Goal: Task Accomplishment & Management: Manage account settings

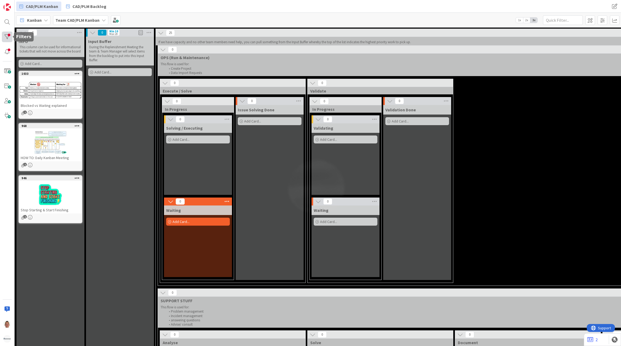
click at [6, 38] on div at bounding box center [7, 37] width 11 height 11
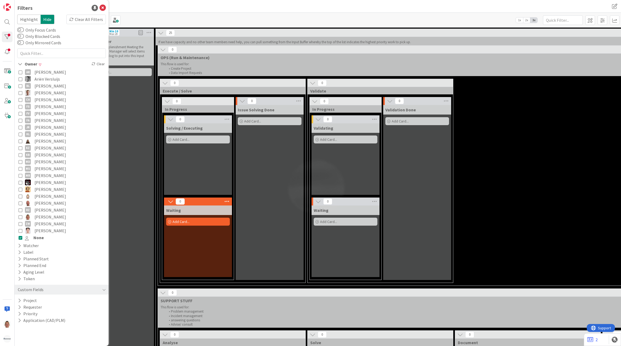
click at [35, 238] on span "None" at bounding box center [38, 237] width 10 height 7
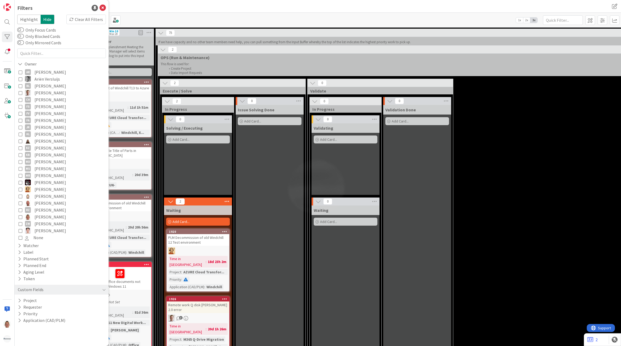
click at [263, 206] on div "Issue Solving Done Add Card..." at bounding box center [270, 239] width 68 height 269
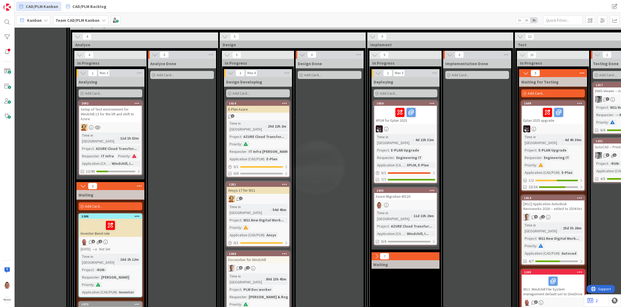
scroll to position [638, 88]
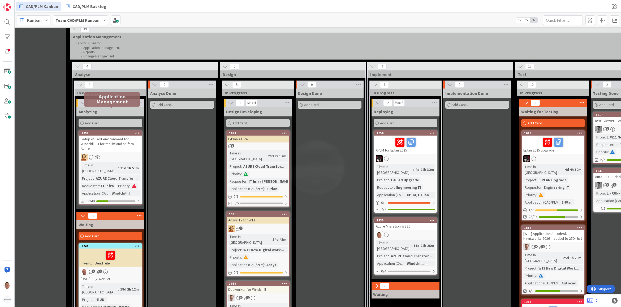
click at [108, 131] on div "2092" at bounding box center [112, 133] width 60 height 4
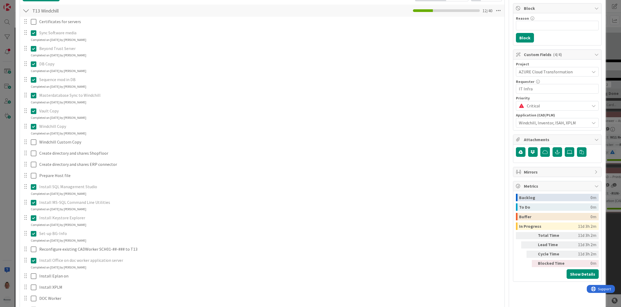
scroll to position [66, 0]
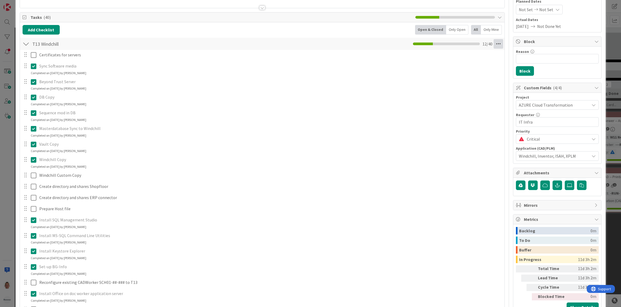
click at [495, 44] on icon at bounding box center [499, 44] width 10 height 10
click at [494, 44] on icon at bounding box center [499, 44] width 10 height 10
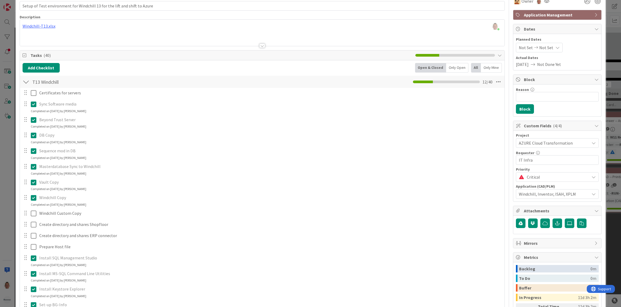
scroll to position [0, 0]
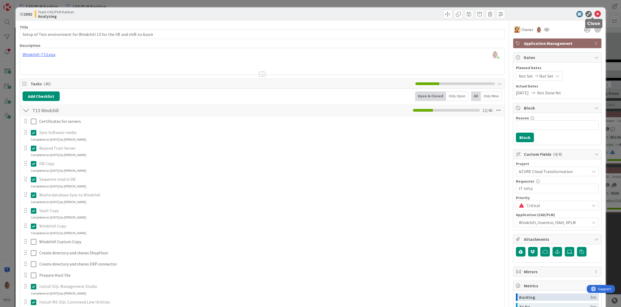
click at [595, 12] on icon at bounding box center [598, 14] width 6 height 6
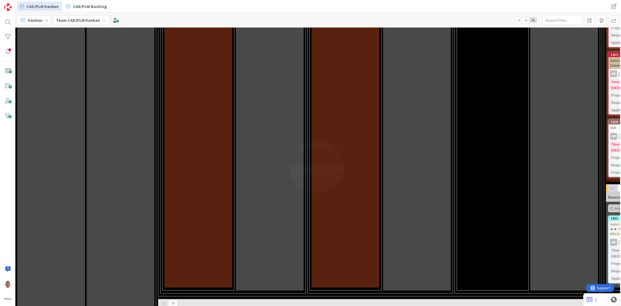
scroll to position [1361, 0]
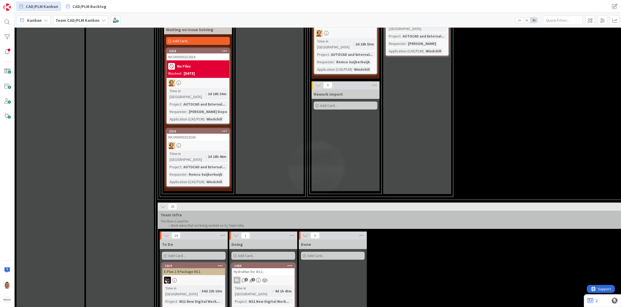
click at [162, 203] on icon at bounding box center [163, 206] width 6 height 6
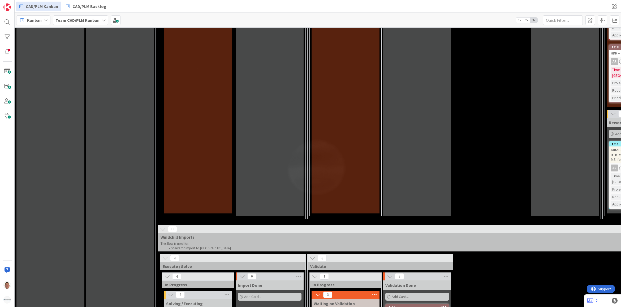
scroll to position [1357, 0]
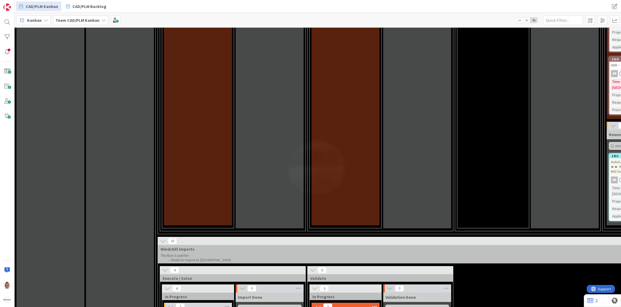
click at [162, 238] on icon at bounding box center [163, 241] width 6 height 6
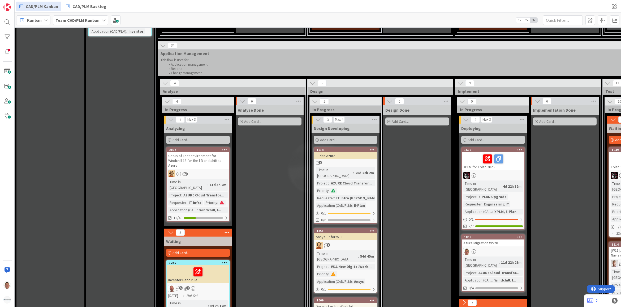
scroll to position [488, 0]
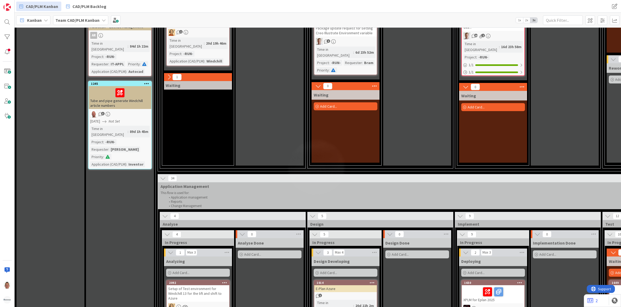
click at [166, 175] on button at bounding box center [163, 178] width 7 height 7
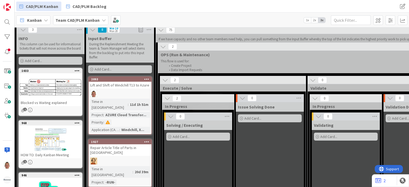
scroll to position [0, 0]
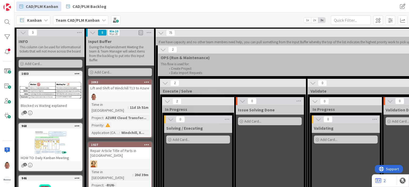
drag, startPoint x: 169, startPoint y: 70, endPoint x: 175, endPoint y: 69, distance: 6.4
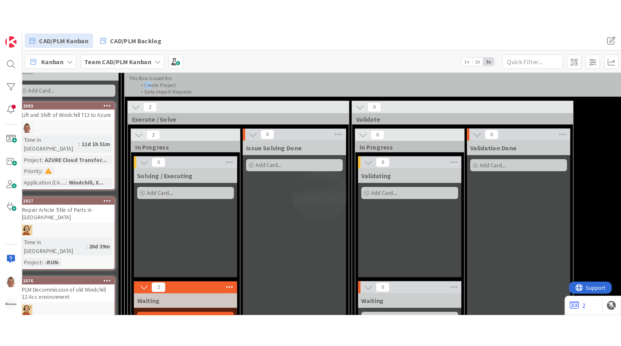
scroll to position [33, 76]
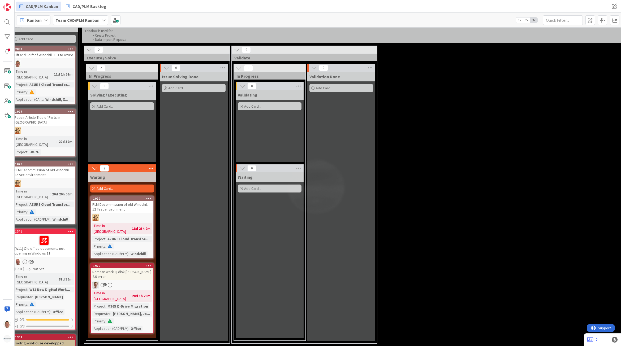
click at [219, 205] on div "Issue Solving Done Add Card..." at bounding box center [194, 206] width 68 height 269
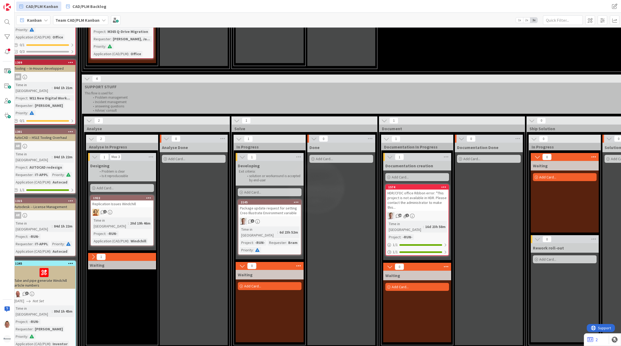
scroll to position [295, 76]
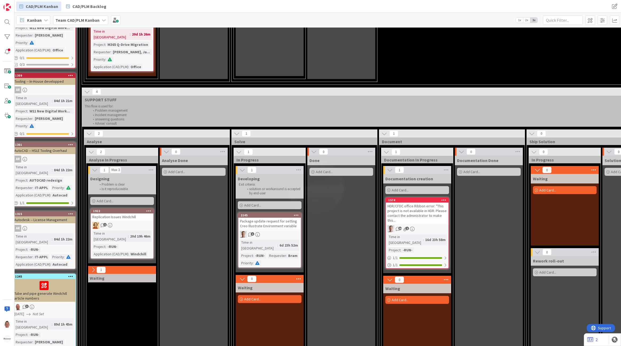
click at [88, 88] on div "4" at bounding box center [378, 92] width 593 height 8
click at [88, 89] on icon at bounding box center [87, 92] width 6 height 6
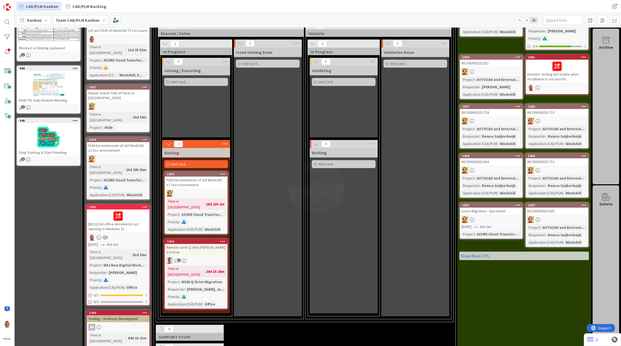
scroll to position [0, 7]
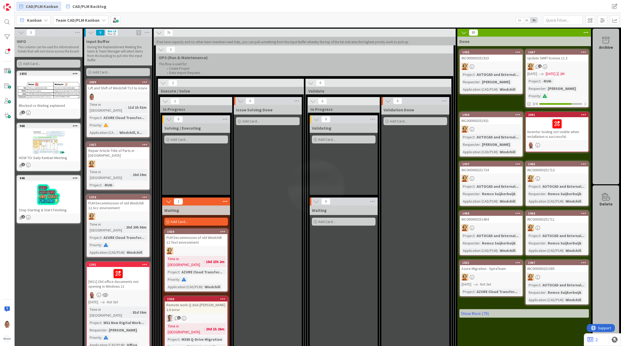
click at [156, 33] on icon at bounding box center [159, 33] width 6 height 6
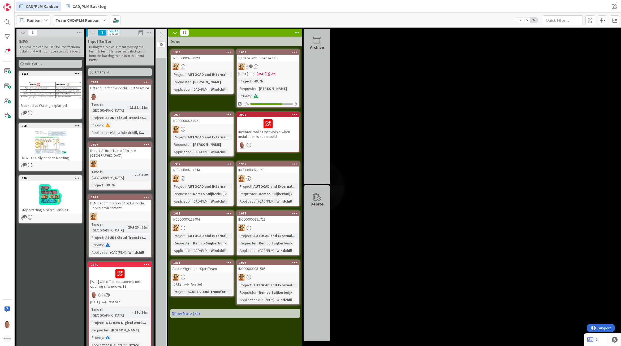
scroll to position [0, 0]
click at [173, 33] on icon at bounding box center [175, 33] width 6 height 6
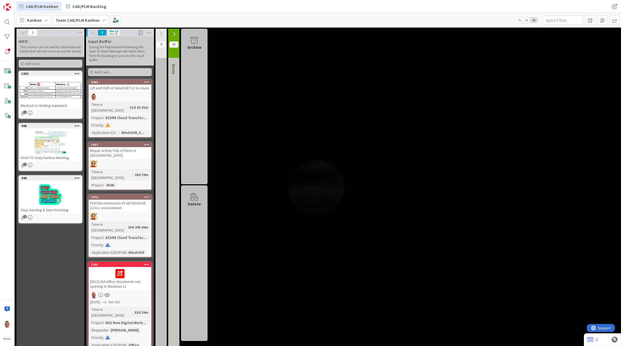
click at [159, 31] on button at bounding box center [161, 34] width 11 height 8
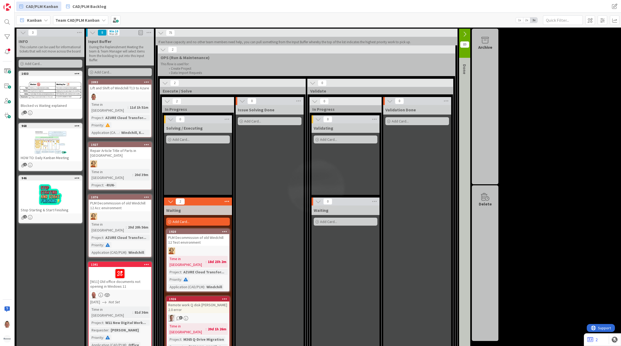
click at [163, 49] on icon at bounding box center [163, 50] width 6 height 6
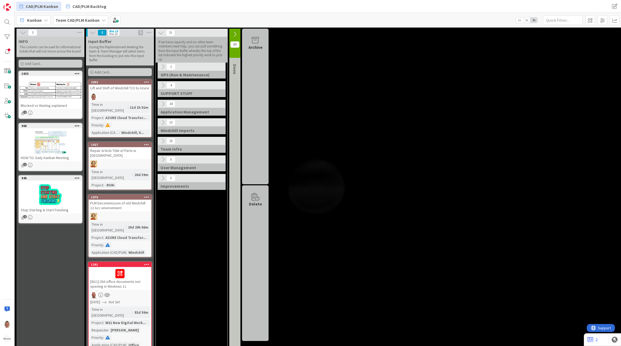
click at [164, 103] on icon at bounding box center [163, 104] width 6 height 6
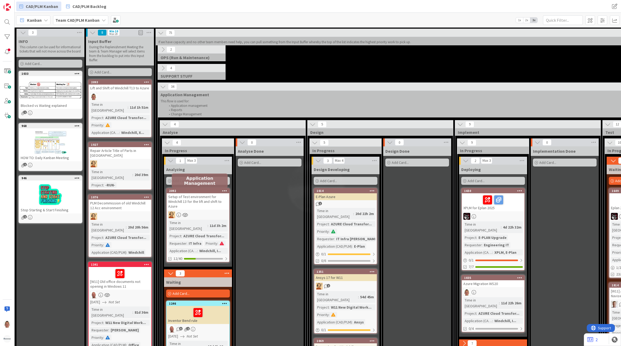
click at [214, 192] on div "2092" at bounding box center [199, 191] width 60 height 4
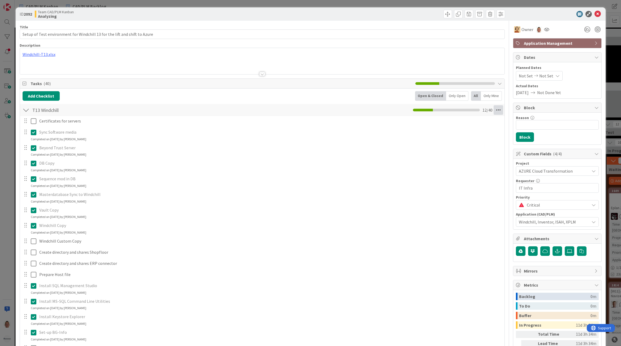
click at [494, 110] on icon at bounding box center [499, 110] width 10 height 10
click at [477, 129] on link "Copy Checklist..." at bounding box center [462, 130] width 80 height 8
click at [434, 147] on button "Copy" at bounding box center [433, 149] width 17 height 10
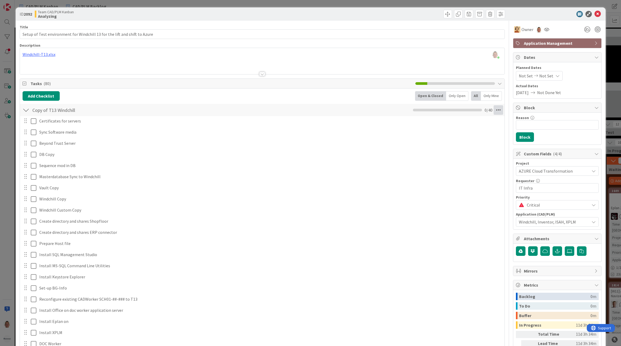
click at [494, 112] on icon at bounding box center [499, 110] width 10 height 10
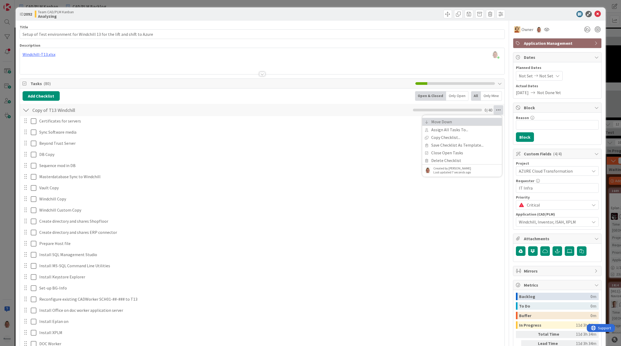
click at [478, 119] on link "Move Down" at bounding box center [462, 122] width 80 height 8
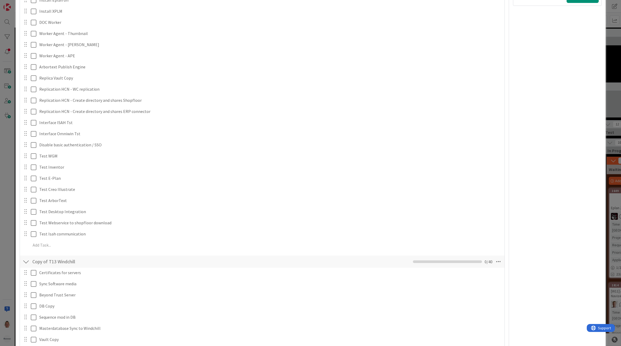
scroll to position [332, 0]
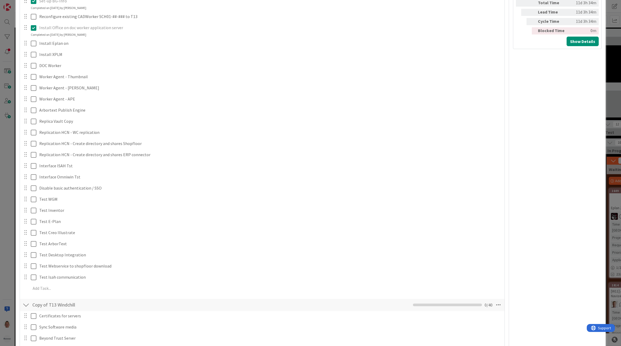
click at [27, 200] on div at bounding box center [25, 199] width 7 height 8
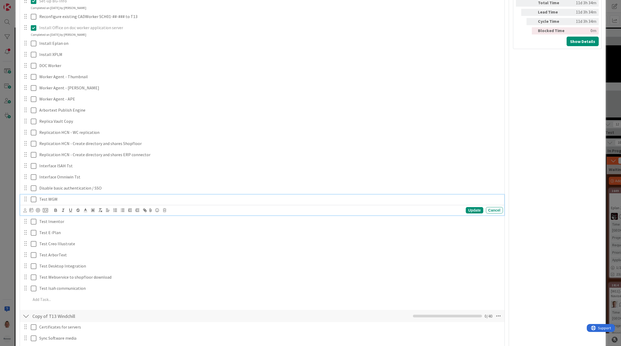
click at [100, 200] on p "Test WGM" at bounding box center [270, 199] width 462 height 6
click at [166, 211] on icon at bounding box center [164, 211] width 3 height 4
click at [178, 234] on div "Delete" at bounding box center [178, 234] width 20 height 10
click at [158, 199] on p "Test Inventor" at bounding box center [270, 199] width 462 height 6
click at [166, 212] on icon at bounding box center [164, 211] width 3 height 4
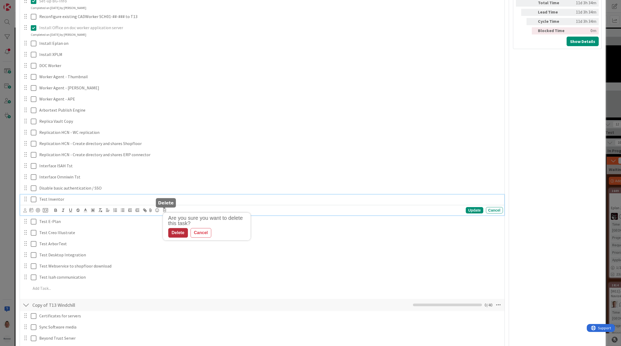
click at [179, 238] on div "Are you sure you want to delete this task? Delete Cancel" at bounding box center [207, 227] width 88 height 28
click at [180, 235] on div "Delete" at bounding box center [178, 234] width 20 height 10
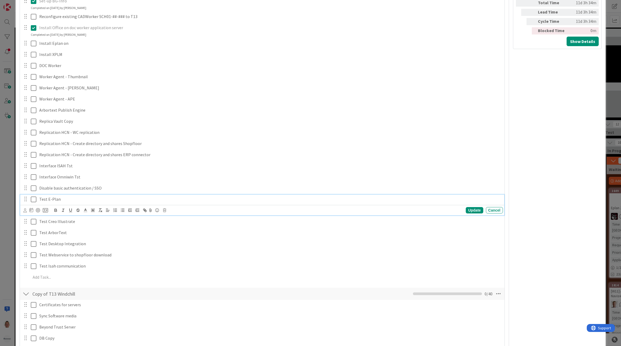
click at [157, 201] on p "Test E-Plan" at bounding box center [270, 199] width 462 height 6
click at [165, 210] on icon at bounding box center [164, 211] width 3 height 4
drag, startPoint x: 178, startPoint y: 238, endPoint x: 177, endPoint y: 233, distance: 5.9
click at [178, 238] on div "Are you sure you want to delete this task? Delete Cancel" at bounding box center [207, 227] width 88 height 28
click at [179, 236] on div "Delete" at bounding box center [178, 234] width 20 height 10
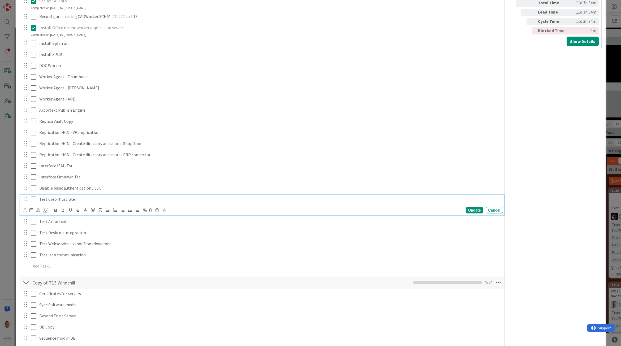
click at [156, 200] on p "Test Creo Illustrate" at bounding box center [270, 199] width 462 height 6
click at [166, 211] on div "Update Cancel" at bounding box center [263, 210] width 480 height 7
click at [165, 211] on icon at bounding box center [164, 211] width 3 height 4
click at [175, 234] on div "Delete" at bounding box center [178, 234] width 20 height 10
click at [155, 199] on p "Test ArborText" at bounding box center [270, 199] width 462 height 6
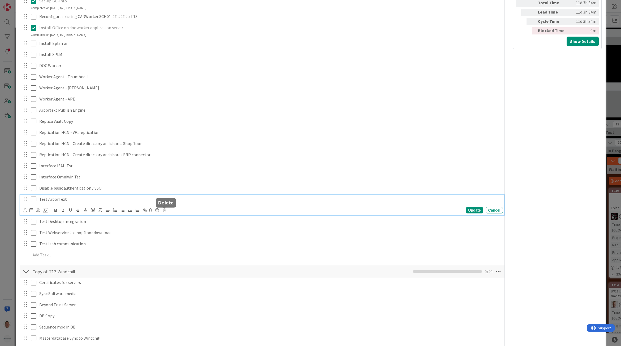
click at [165, 212] on icon at bounding box center [164, 211] width 3 height 4
click at [176, 234] on div "Delete" at bounding box center [178, 234] width 20 height 10
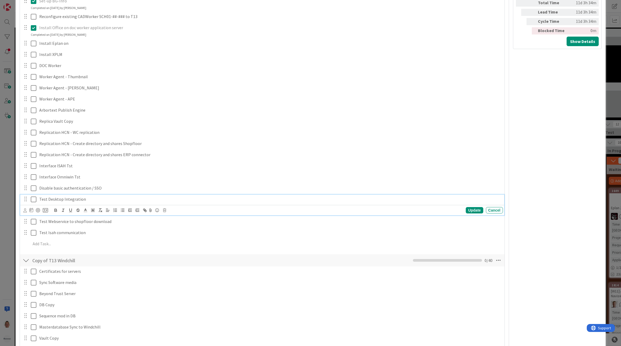
click at [155, 203] on div "Test Desktop Integration" at bounding box center [270, 199] width 466 height 9
click at [164, 211] on icon at bounding box center [164, 211] width 3 height 4
click at [177, 232] on div "Delete" at bounding box center [178, 234] width 20 height 10
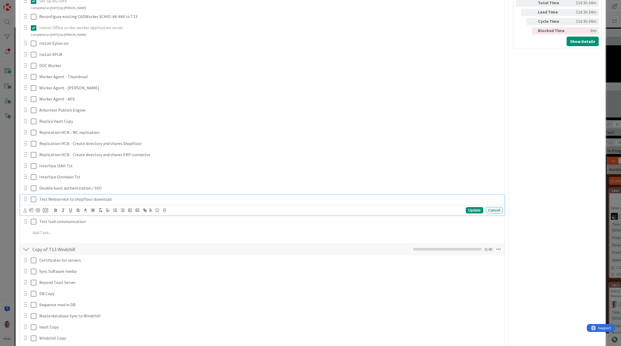
click at [159, 203] on div "Test Webservice to shopfloor download" at bounding box center [270, 199] width 466 height 9
click at [165, 211] on icon at bounding box center [164, 211] width 3 height 4
click at [178, 230] on div "Delete" at bounding box center [178, 234] width 20 height 10
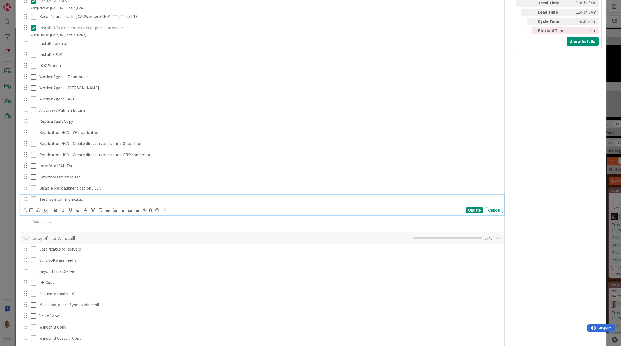
click at [157, 200] on p "Test Isah communication" at bounding box center [270, 199] width 462 height 6
click at [166, 212] on div "Update Cancel" at bounding box center [263, 210] width 480 height 7
click at [164, 211] on icon at bounding box center [164, 211] width 3 height 4
click at [176, 232] on div "Delete" at bounding box center [178, 234] width 20 height 10
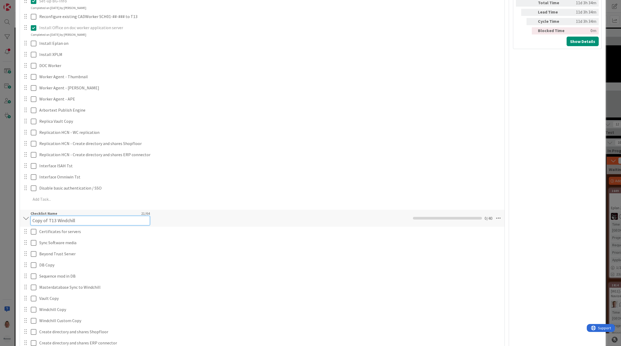
click at [70, 217] on input "Copy of T13 Windchill" at bounding box center [90, 221] width 119 height 10
click at [89, 219] on input "Copy of T13 Windchill" at bounding box center [90, 221] width 119 height 10
type input "Test of T13 Windchill"
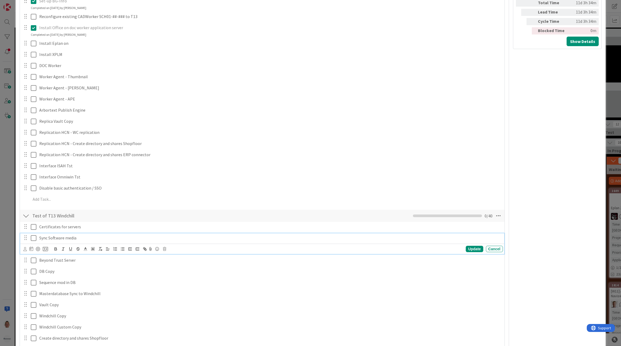
click at [115, 243] on div "Sync Software media Update Cancel" at bounding box center [262, 244] width 484 height 21
click at [28, 226] on div at bounding box center [25, 227] width 7 height 8
click at [86, 228] on p "Certificates for servers" at bounding box center [270, 227] width 462 height 6
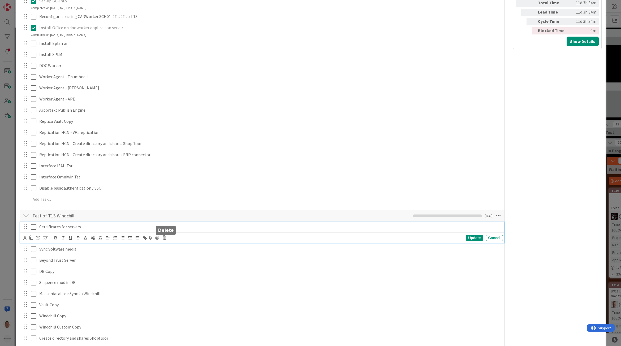
click at [165, 238] on icon at bounding box center [164, 238] width 3 height 4
click at [180, 261] on div "Delete" at bounding box center [178, 261] width 20 height 10
click at [165, 228] on p "Sync Software media" at bounding box center [270, 227] width 462 height 6
click at [168, 238] on div "Update Cancel" at bounding box center [263, 237] width 480 height 7
click at [166, 238] on div "Update Cancel" at bounding box center [263, 237] width 480 height 7
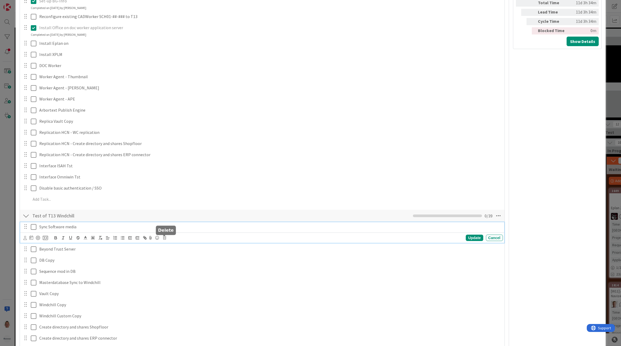
click at [165, 238] on icon at bounding box center [164, 238] width 3 height 4
click at [176, 261] on div "Delete" at bounding box center [178, 261] width 20 height 10
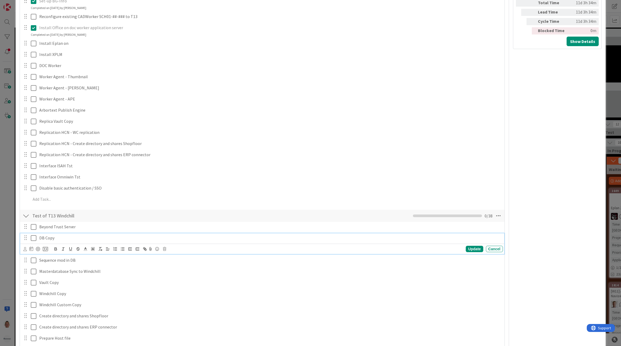
click at [167, 234] on div "DB Copy" at bounding box center [270, 238] width 466 height 9
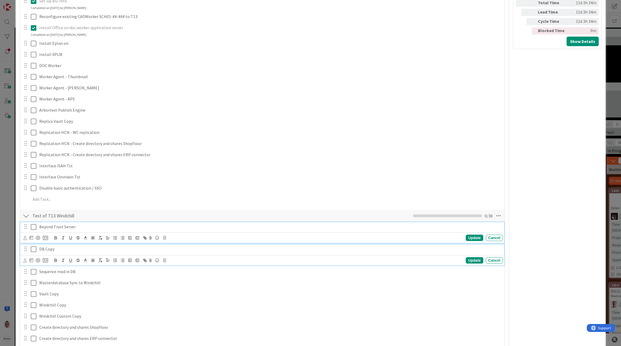
click at [164, 229] on p "Beyond Trust Server" at bounding box center [270, 227] width 462 height 6
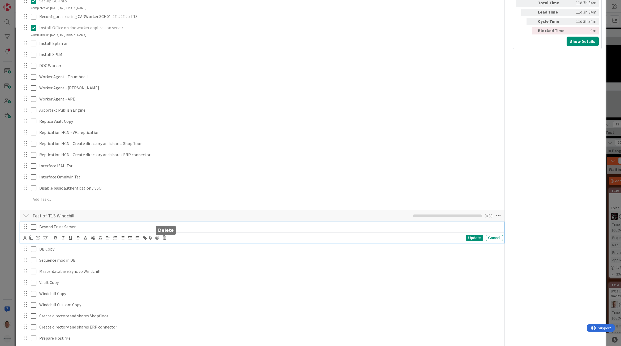
click at [165, 237] on icon at bounding box center [164, 238] width 3 height 4
click at [174, 259] on div "Delete" at bounding box center [178, 261] width 20 height 10
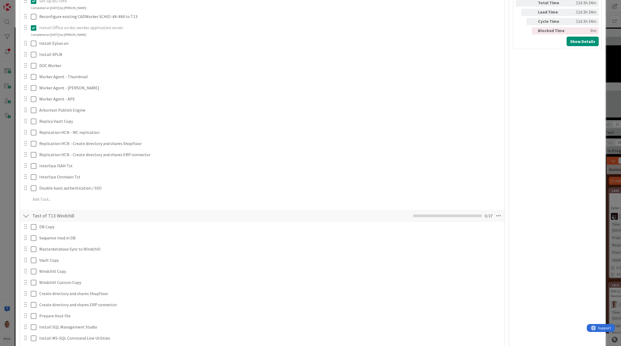
click at [23, 229] on div at bounding box center [25, 227] width 7 height 8
click at [50, 227] on p "DB Copy" at bounding box center [270, 227] width 462 height 6
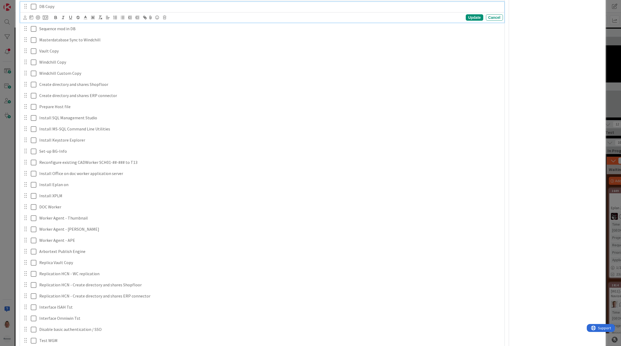
scroll to position [564, 0]
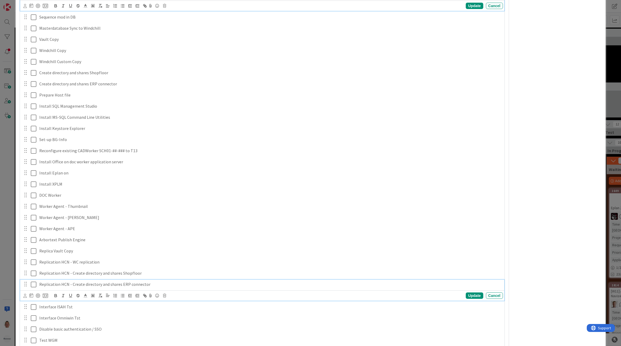
click at [58, 288] on p "Replication HCN - Create directory and shares ERP connector" at bounding box center [270, 285] width 462 height 6
click at [164, 297] on icon at bounding box center [164, 296] width 3 height 4
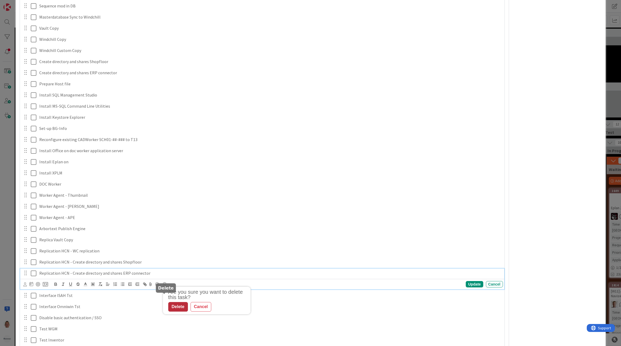
click at [185, 320] on div "DB Copy Update Cancel Sequence mod in DB Update Cancel Masterdatabase Sync to W…" at bounding box center [262, 208] width 479 height 436
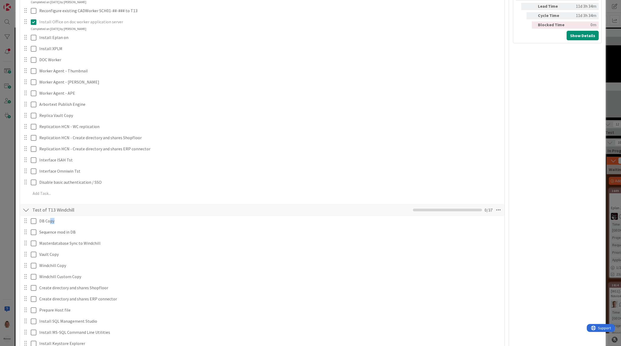
scroll to position [365, 0]
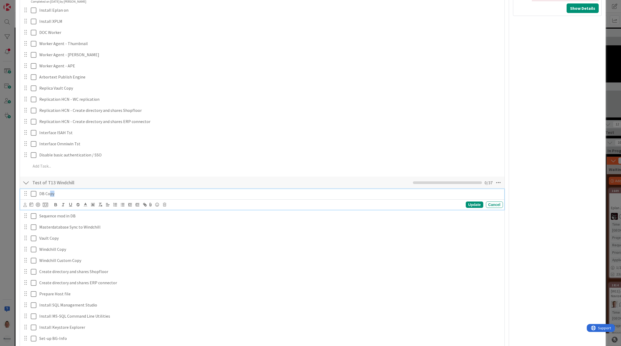
drag, startPoint x: 156, startPoint y: 195, endPoint x: 153, endPoint y: 192, distance: 3.9
click at [156, 195] on p "DB Copy" at bounding box center [270, 194] width 462 height 6
click at [162, 205] on div "Update Cancel" at bounding box center [263, 204] width 480 height 7
click at [164, 205] on icon at bounding box center [164, 205] width 3 height 4
click at [171, 228] on div "Delete" at bounding box center [178, 228] width 20 height 10
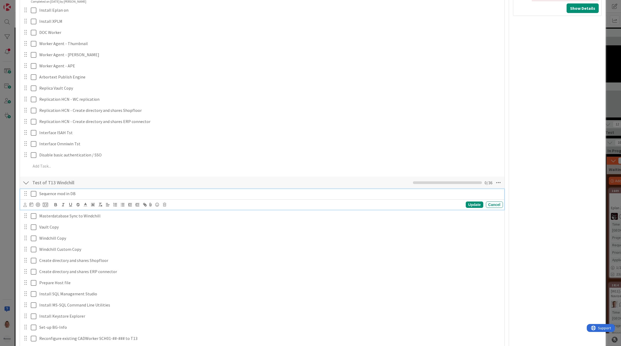
click at [163, 195] on p "Sequence mod in DB" at bounding box center [270, 194] width 462 height 6
click at [166, 206] on div "Update Cancel" at bounding box center [263, 204] width 480 height 7
click at [165, 206] on icon at bounding box center [164, 205] width 3 height 4
click at [173, 227] on div "Delete" at bounding box center [178, 228] width 20 height 10
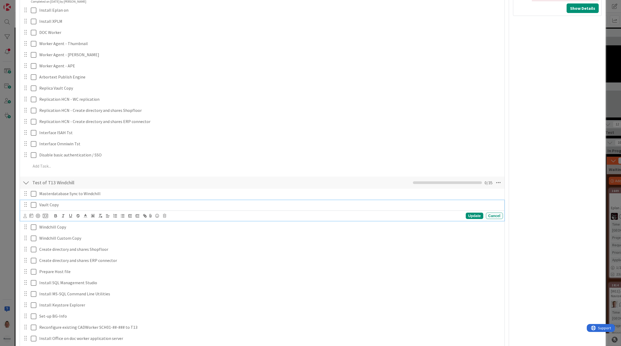
click at [166, 216] on div "Update Cancel" at bounding box center [263, 215] width 480 height 7
click at [165, 215] on icon at bounding box center [164, 216] width 3 height 4
click at [172, 234] on div "Are you sure you want to delete this task? Delete Cancel" at bounding box center [208, 232] width 85 height 22
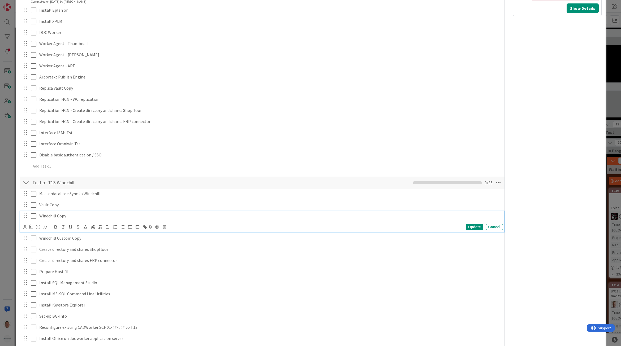
click at [165, 217] on p "Windchill Copy" at bounding box center [270, 216] width 462 height 6
click at [168, 229] on div "Update Cancel" at bounding box center [263, 227] width 480 height 7
click at [166, 228] on div "Update Cancel" at bounding box center [263, 227] width 480 height 7
click at [165, 228] on icon at bounding box center [164, 227] width 3 height 4
click at [175, 252] on div "Delete" at bounding box center [178, 250] width 20 height 10
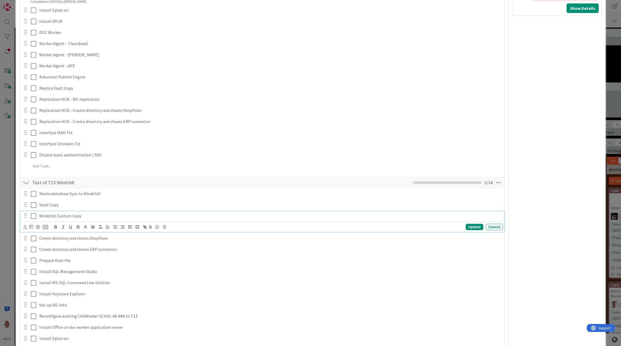
click at [163, 215] on p "Windchill Custom Copy" at bounding box center [270, 216] width 462 height 6
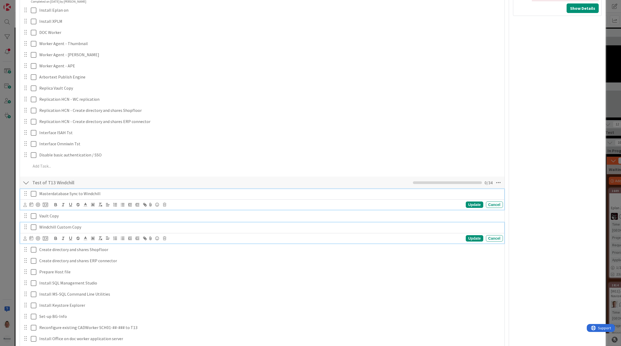
click at [166, 193] on p "Masterdatabase Sync to Windchill" at bounding box center [270, 194] width 462 height 6
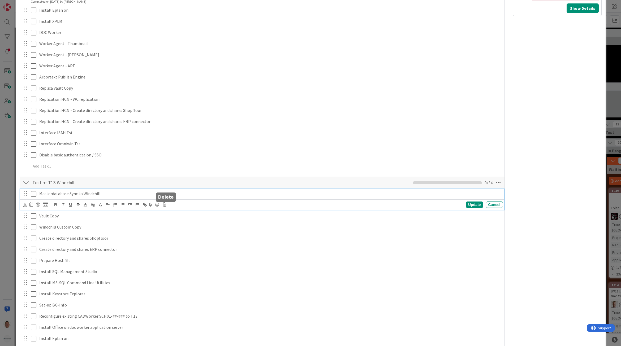
click at [165, 204] on icon at bounding box center [164, 205] width 3 height 4
click at [171, 228] on div "Delete" at bounding box center [178, 228] width 20 height 10
click at [158, 198] on div "Vault Copy" at bounding box center [270, 193] width 466 height 9
click at [164, 207] on icon at bounding box center [164, 205] width 3 height 4
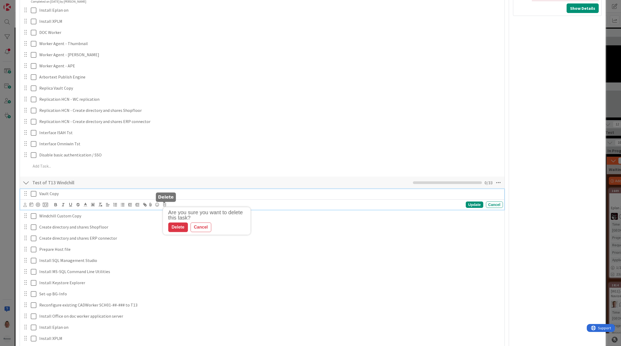
click at [174, 229] on div "Delete" at bounding box center [178, 228] width 20 height 10
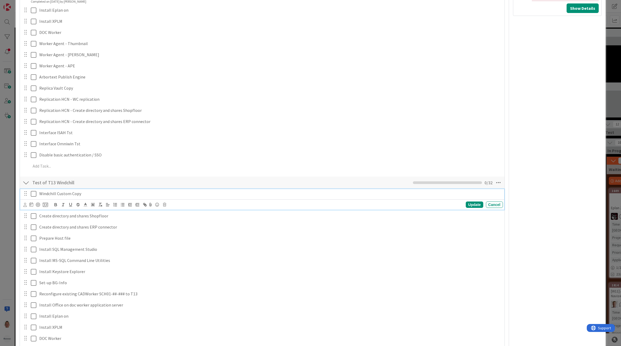
click at [161, 198] on div "Windchill Custom Copy" at bounding box center [270, 193] width 466 height 9
click at [167, 206] on div "Update Cancel" at bounding box center [263, 204] width 480 height 7
click at [166, 206] on div "Update Cancel" at bounding box center [263, 204] width 480 height 7
click at [165, 206] on icon at bounding box center [164, 205] width 3 height 4
click at [175, 230] on div "Delete" at bounding box center [178, 228] width 20 height 10
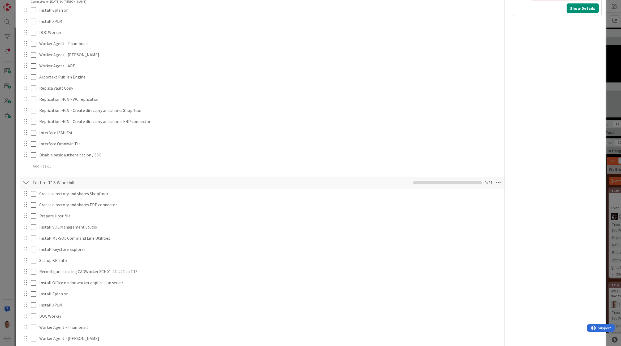
scroll to position [597, 0]
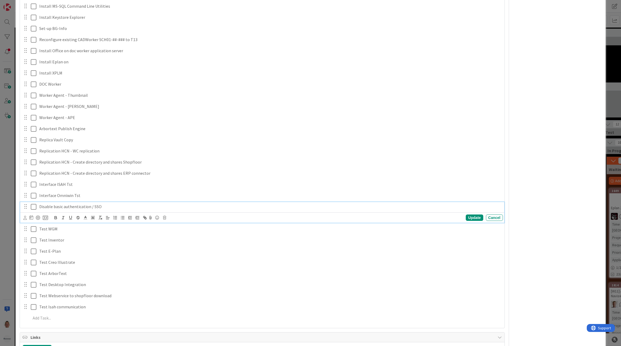
click at [168, 207] on p "Disable basic authentication / SSO" at bounding box center [270, 207] width 462 height 6
click at [166, 217] on icon at bounding box center [164, 218] width 3 height 4
click at [181, 241] on div "Delete" at bounding box center [178, 241] width 20 height 10
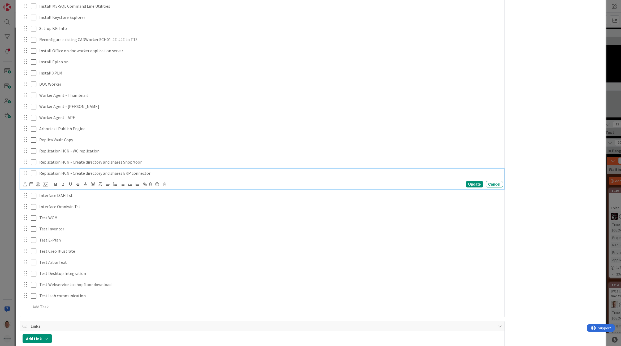
click at [169, 177] on div "Replication HCN - Create directory and shares ERP connector" at bounding box center [270, 173] width 466 height 9
click at [165, 185] on icon at bounding box center [164, 185] width 3 height 4
click at [177, 208] on div "Delete" at bounding box center [178, 208] width 20 height 10
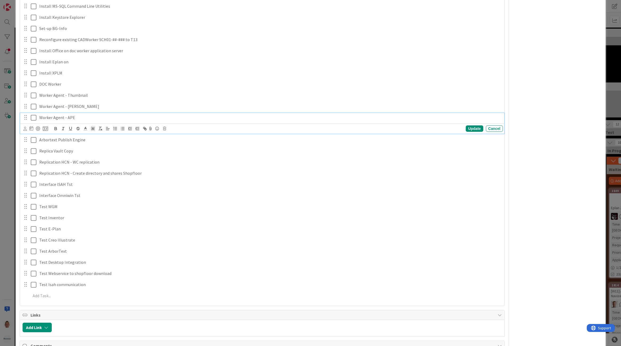
click at [168, 114] on div "Worker Agent - APE" at bounding box center [270, 117] width 466 height 9
click at [166, 128] on div "Update Cancel" at bounding box center [263, 128] width 480 height 7
click at [165, 128] on icon at bounding box center [164, 129] width 3 height 4
click at [175, 151] on div "Delete" at bounding box center [178, 152] width 20 height 10
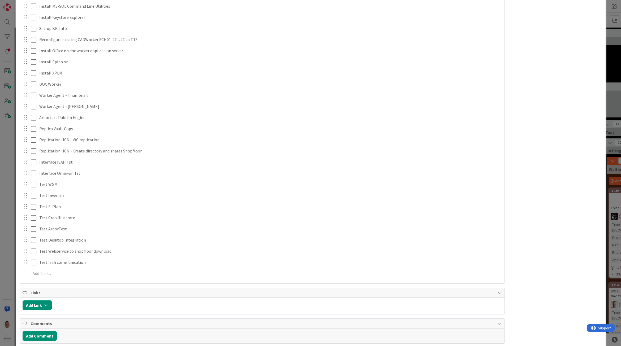
click at [159, 113] on div "Create directory and shares Shopfloor Update Cancel Create directory and shares…" at bounding box center [262, 119] width 479 height 324
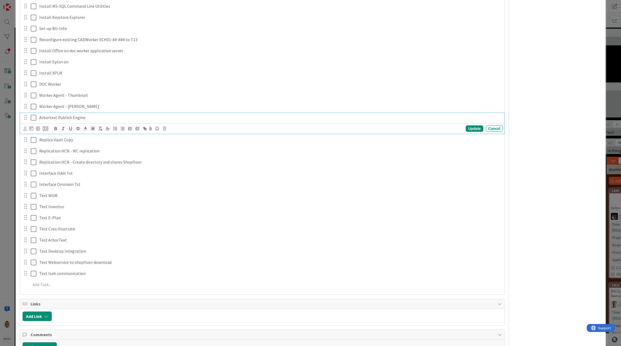
click at [160, 116] on p "Arbortext Publish Engine" at bounding box center [270, 118] width 462 height 6
click at [165, 130] on icon at bounding box center [164, 129] width 3 height 4
click at [175, 155] on div "Delete" at bounding box center [178, 152] width 20 height 10
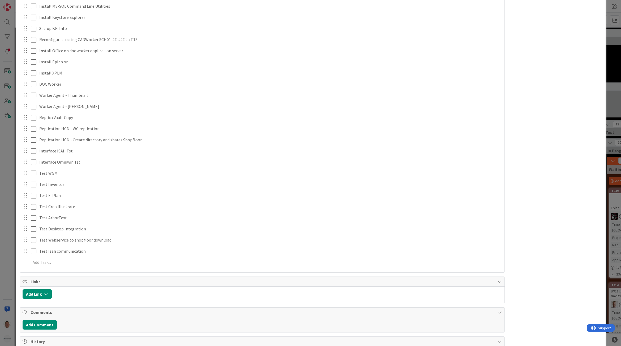
click at [155, 79] on div "Create directory and shares Shopfloor Update Cancel Create directory and shares…" at bounding box center [262, 113] width 479 height 313
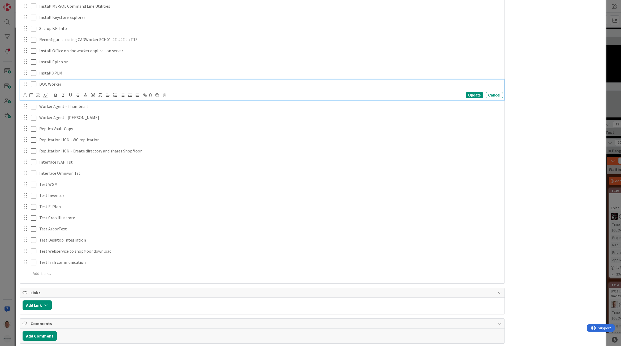
click at [160, 82] on p "DOC Worker" at bounding box center [270, 84] width 462 height 6
click at [163, 96] on icon at bounding box center [164, 95] width 3 height 4
click at [170, 120] on div "Delete" at bounding box center [178, 118] width 20 height 10
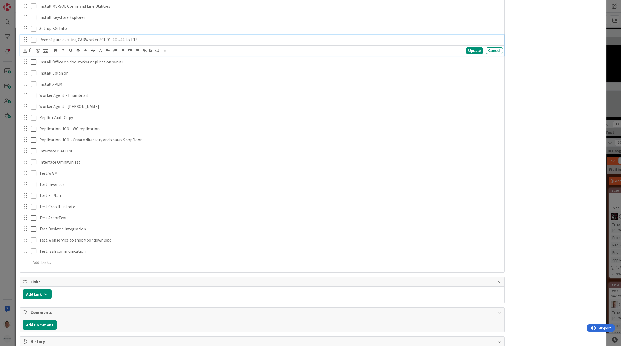
click at [159, 40] on p "Reconfigure existing CADWorker SCH01-##-### to T13" at bounding box center [270, 40] width 462 height 6
click at [165, 49] on body "CAD/PLM Kanban CAD/PLM Backlog CAD/PLM Kanban CAD/PLM Backlog Kanban Team CAD/P…" at bounding box center [310, 173] width 621 height 346
click at [165, 51] on icon at bounding box center [164, 51] width 3 height 4
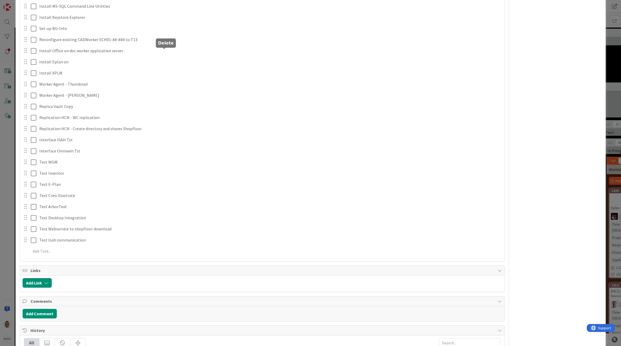
click at [174, 72] on div "Create directory and shares Shopfloor Update Cancel Create directory and shares…" at bounding box center [262, 108] width 479 height 302
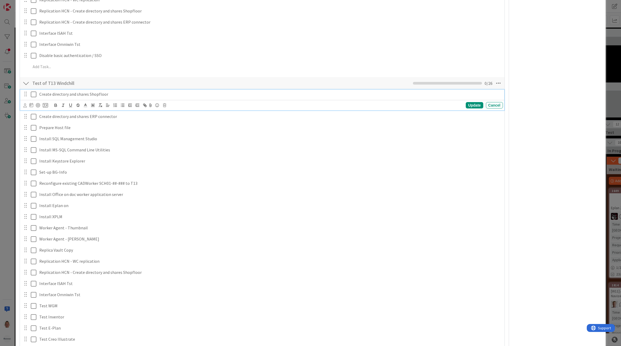
click at [161, 95] on p "Create directory and shares Shopfloor" at bounding box center [270, 94] width 462 height 6
click at [166, 107] on icon at bounding box center [164, 106] width 3 height 4
click at [175, 128] on div "Delete" at bounding box center [178, 128] width 20 height 10
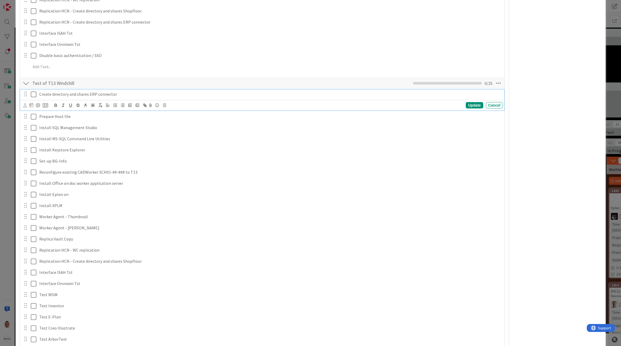
click at [164, 96] on p "Create directory and shares ERP connector" at bounding box center [270, 94] width 462 height 6
click at [167, 105] on div "Update Cancel" at bounding box center [263, 105] width 480 height 7
click at [165, 105] on icon at bounding box center [164, 106] width 3 height 4
click at [174, 127] on div "Delete" at bounding box center [178, 128] width 20 height 10
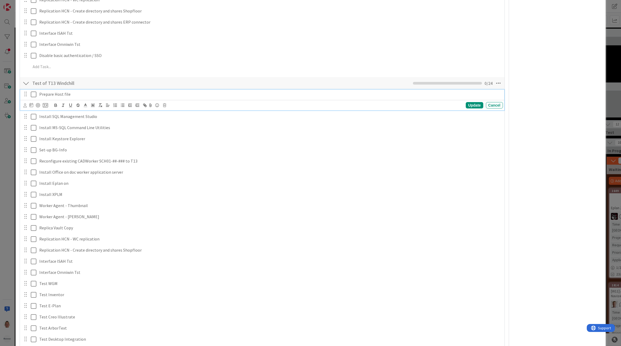
click at [163, 97] on p "Prepare Host file" at bounding box center [270, 94] width 462 height 6
click at [166, 104] on div "Update Cancel" at bounding box center [263, 105] width 480 height 7
click at [164, 106] on icon at bounding box center [164, 106] width 3 height 4
click at [170, 126] on div "Delete" at bounding box center [178, 128] width 20 height 10
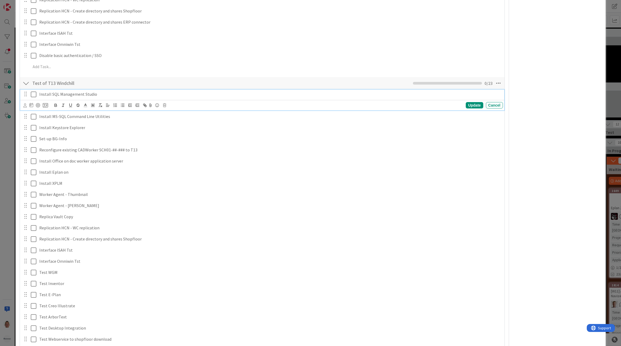
click at [163, 97] on p "Install SQL Management Studio" at bounding box center [270, 94] width 462 height 6
click at [166, 104] on div "Update Cancel" at bounding box center [263, 105] width 480 height 7
click at [166, 107] on icon at bounding box center [164, 106] width 3 height 4
click at [177, 127] on div "Delete" at bounding box center [178, 128] width 20 height 10
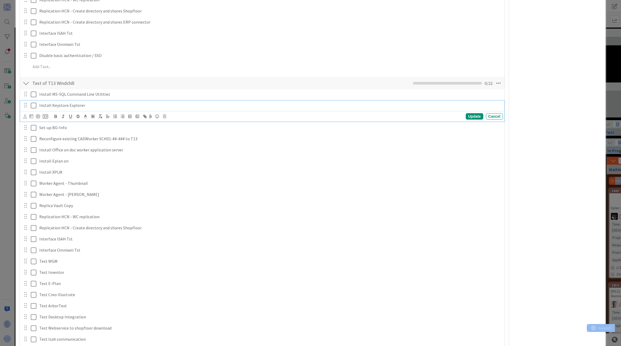
click at [170, 109] on div "Install Keystore Explorer" at bounding box center [270, 105] width 466 height 9
click at [166, 116] on icon at bounding box center [164, 117] width 3 height 4
click at [177, 136] on div "Delete" at bounding box center [178, 140] width 20 height 10
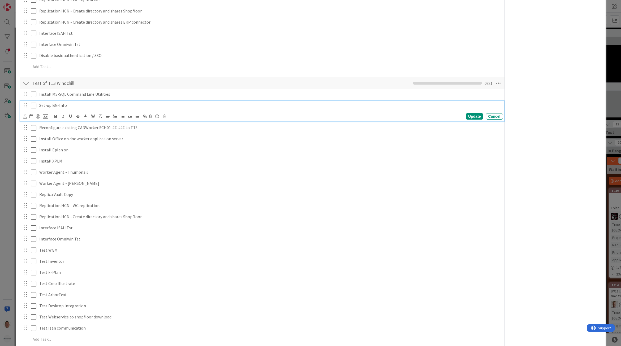
click at [168, 103] on p "Set-up BG-Info" at bounding box center [270, 105] width 462 height 6
click at [164, 116] on icon at bounding box center [164, 117] width 3 height 4
click at [172, 136] on div "Delete" at bounding box center [178, 140] width 20 height 10
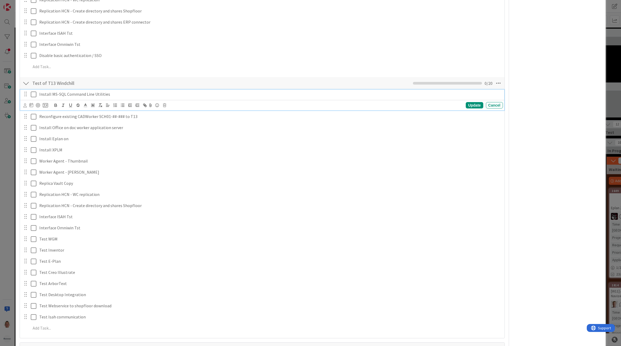
click at [160, 98] on div "Install MS-SQL Command Line Utilities" at bounding box center [270, 94] width 466 height 9
click at [165, 106] on icon at bounding box center [164, 106] width 3 height 4
click at [173, 126] on div "Delete" at bounding box center [178, 128] width 20 height 10
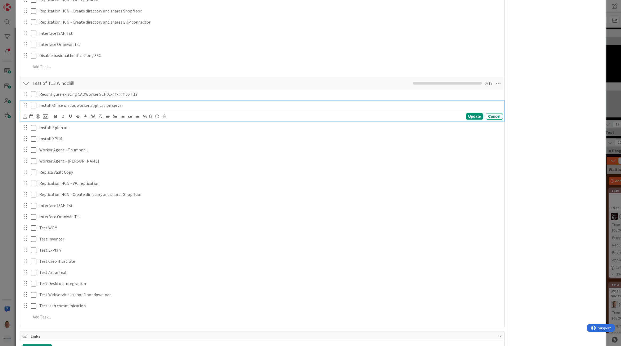
click at [166, 104] on p "Install Office on doc worker application server" at bounding box center [270, 105] width 462 height 6
click at [166, 116] on icon at bounding box center [164, 117] width 3 height 4
click at [170, 138] on div "Delete" at bounding box center [178, 140] width 20 height 10
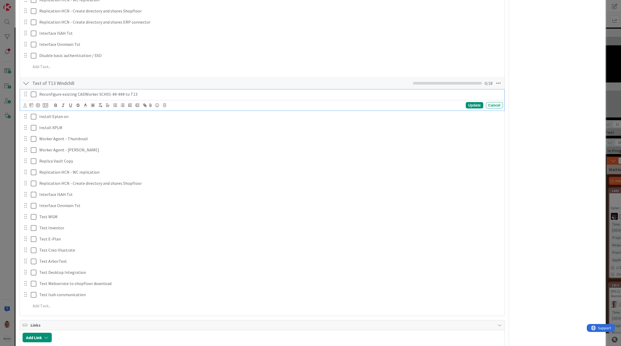
click at [162, 93] on p "Reconfigure existing CADWorker SCH01-##-### to T13" at bounding box center [270, 94] width 462 height 6
click at [164, 107] on icon at bounding box center [164, 106] width 3 height 4
click at [175, 127] on div "Delete" at bounding box center [178, 128] width 20 height 10
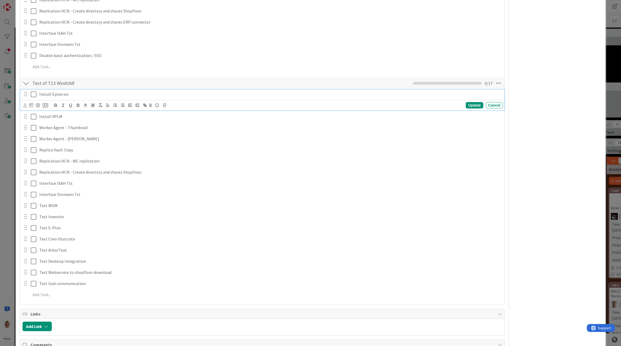
click at [156, 92] on p "Install Eplan on" at bounding box center [270, 94] width 462 height 6
click at [163, 102] on div "Update Cancel" at bounding box center [263, 105] width 480 height 7
click at [164, 106] on icon at bounding box center [164, 106] width 3 height 4
click at [172, 125] on div "Delete" at bounding box center [178, 128] width 20 height 10
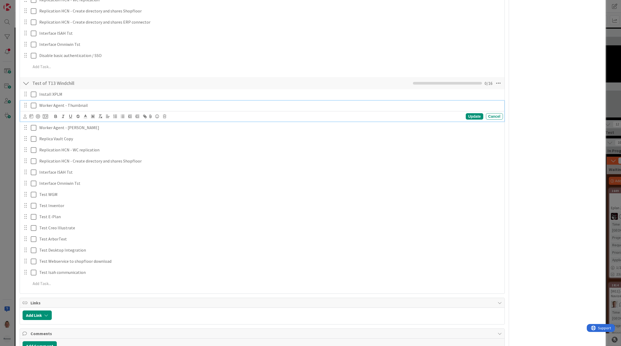
click at [163, 100] on div "Install XPLM Update Cancel Worker Agent - Thumbnail Update Cancel Worker Agent …" at bounding box center [262, 189] width 479 height 201
click at [164, 117] on icon at bounding box center [164, 117] width 3 height 4
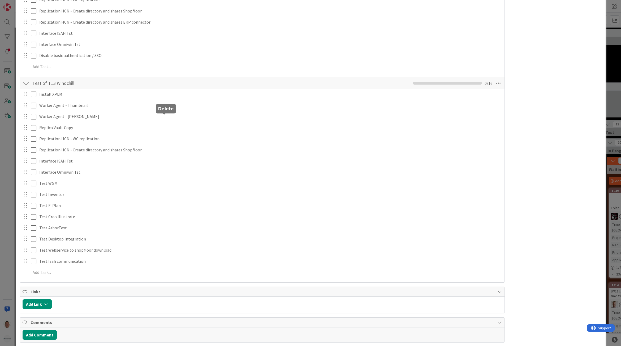
click at [178, 138] on div "Install XPLM Update Cancel Worker Agent - Thumbnail Are you sure you want to de…" at bounding box center [262, 184] width 479 height 190
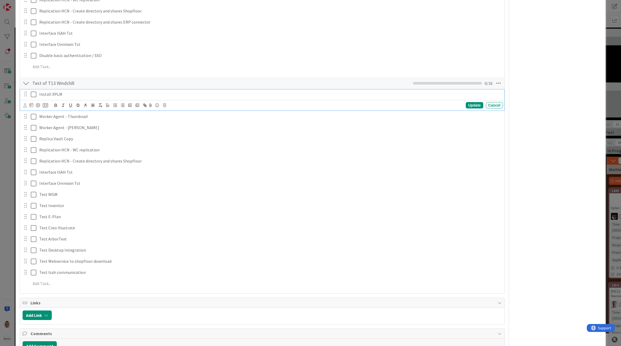
click at [165, 96] on p "Install XPLM" at bounding box center [270, 94] width 462 height 6
click at [166, 107] on div "Update Cancel" at bounding box center [263, 105] width 480 height 7
click at [165, 106] on icon at bounding box center [164, 106] width 3 height 4
click at [173, 126] on div "Delete" at bounding box center [178, 128] width 20 height 10
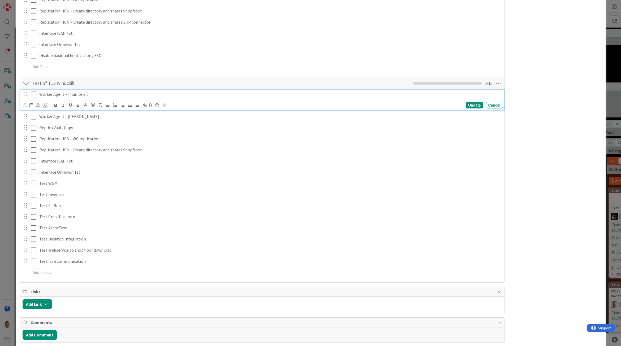
click at [164, 96] on p "Worker Agent - Thumbnail" at bounding box center [270, 94] width 462 height 6
click at [165, 106] on icon at bounding box center [164, 106] width 3 height 4
click at [173, 127] on div "Delete" at bounding box center [178, 128] width 20 height 10
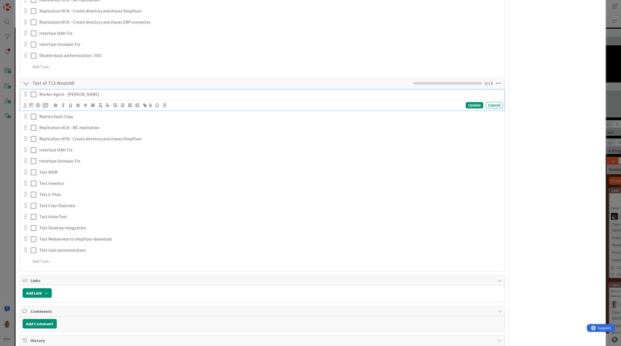
click at [165, 97] on p "Worker Agent - SIS" at bounding box center [270, 94] width 462 height 6
click at [165, 106] on icon at bounding box center [164, 106] width 3 height 4
click at [173, 126] on div "Delete" at bounding box center [178, 128] width 20 height 10
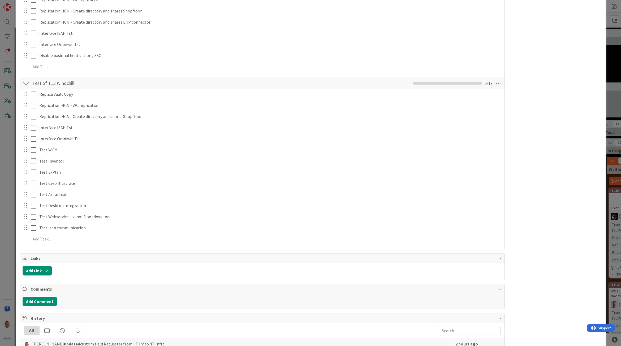
click at [165, 99] on div "Replica Vault Copy Update Cancel" at bounding box center [262, 95] width 484 height 10
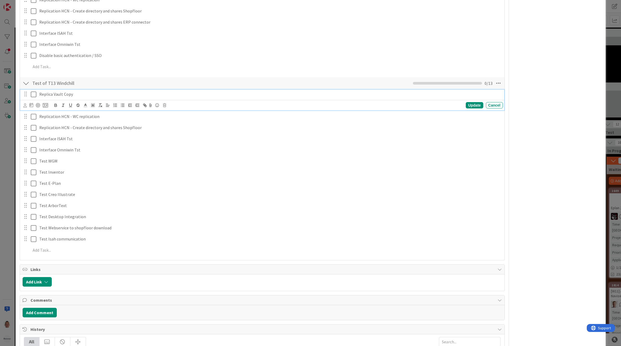
click at [166, 96] on p "Replica Vault Copy" at bounding box center [270, 94] width 462 height 6
click at [166, 106] on div "Update Cancel" at bounding box center [263, 105] width 480 height 7
click at [164, 106] on icon at bounding box center [164, 106] width 3 height 4
click at [171, 124] on div "Delete" at bounding box center [178, 128] width 20 height 10
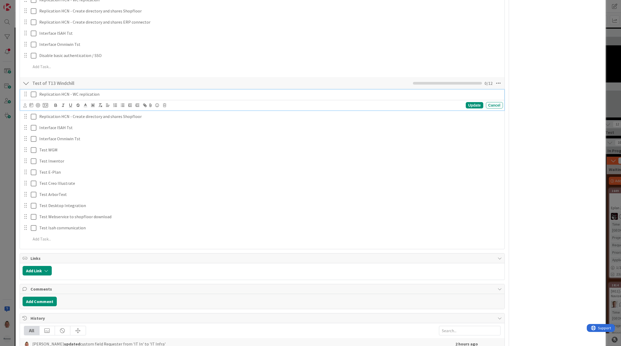
click at [161, 90] on div "Replication HCN - WC replication" at bounding box center [270, 94] width 466 height 9
click at [163, 105] on icon at bounding box center [164, 106] width 3 height 4
click at [171, 126] on div "Delete" at bounding box center [178, 128] width 20 height 10
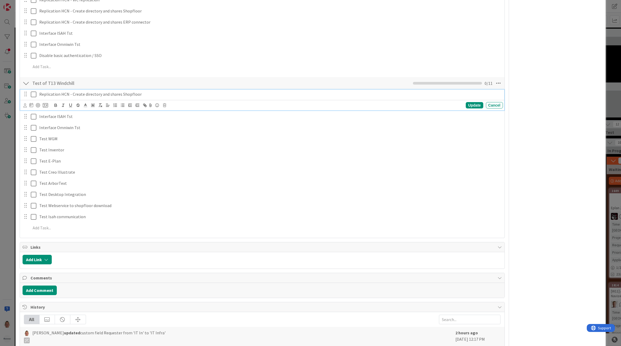
click at [160, 95] on p "Replication HCN - Create directory and shares Shopfloor" at bounding box center [270, 94] width 462 height 6
click at [165, 107] on icon at bounding box center [164, 106] width 3 height 4
click at [172, 125] on div "Delete" at bounding box center [178, 128] width 20 height 10
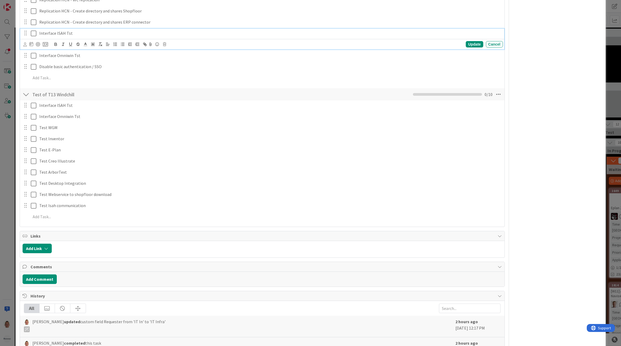
click at [161, 32] on p "Interface ISAH Tst" at bounding box center [270, 33] width 462 height 6
click at [164, 44] on icon at bounding box center [164, 44] width 3 height 4
click at [175, 66] on div "Delete" at bounding box center [178, 67] width 20 height 10
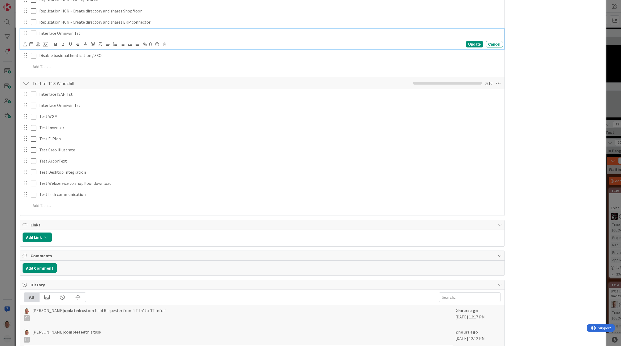
click at [160, 36] on p "Interface Omniwin Tst" at bounding box center [270, 33] width 462 height 6
click at [166, 44] on div "Update Cancel" at bounding box center [263, 44] width 480 height 7
click at [165, 44] on icon at bounding box center [164, 44] width 3 height 4
click at [177, 68] on div "Delete" at bounding box center [178, 67] width 20 height 10
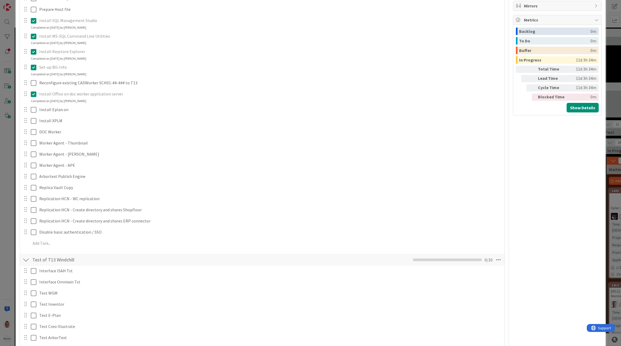
scroll to position [431, 0]
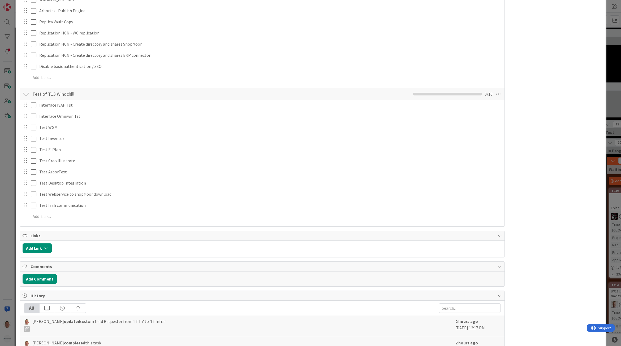
click at [607, 30] on div "ID 2092 Team CAD/PLM Kanban Analyzing Title 74 / 128 Setup of Test environment …" at bounding box center [310, 173] width 621 height 346
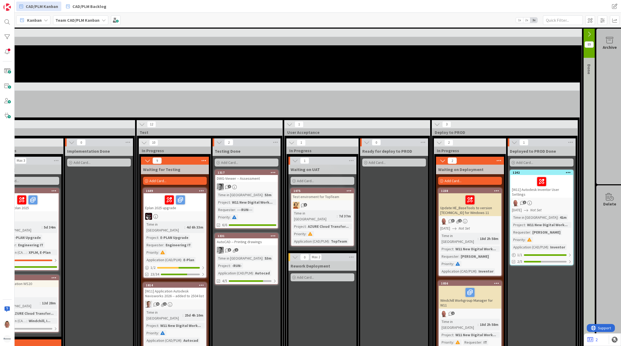
scroll to position [0, 476]
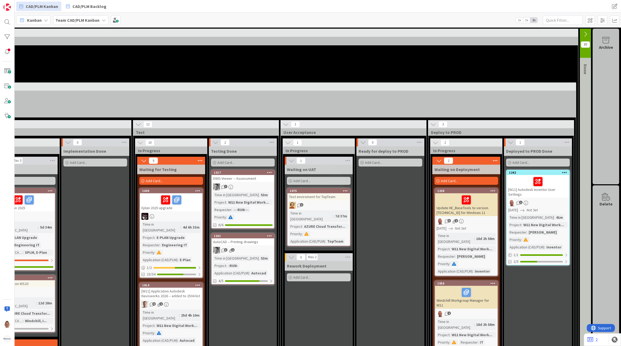
click at [562, 171] on icon at bounding box center [564, 173] width 5 height 4
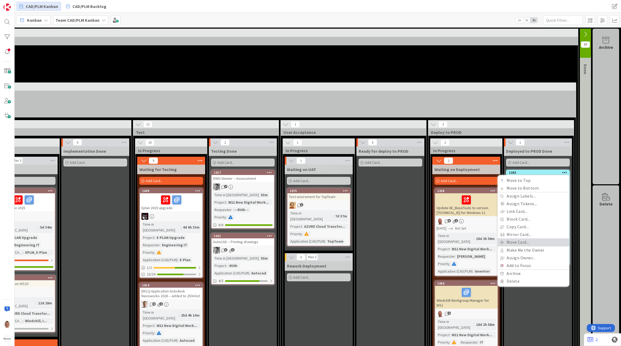
click at [537, 240] on link "Move Card..." at bounding box center [534, 243] width 72 height 8
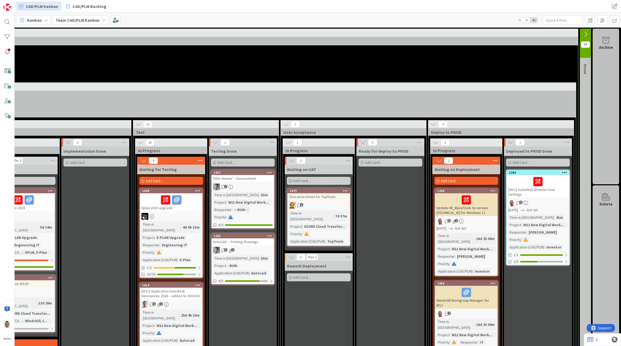
click at [562, 174] on icon at bounding box center [564, 173] width 5 height 4
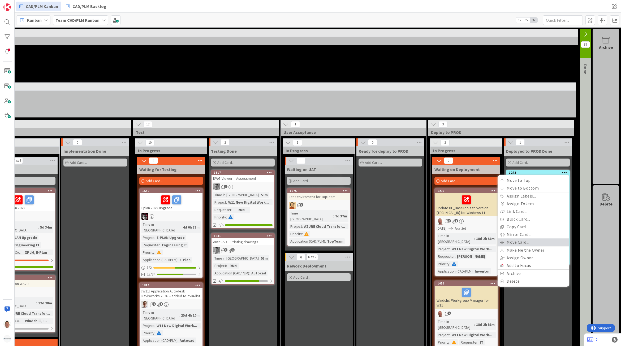
click at [525, 242] on link "Move Card..." at bounding box center [534, 243] width 72 height 8
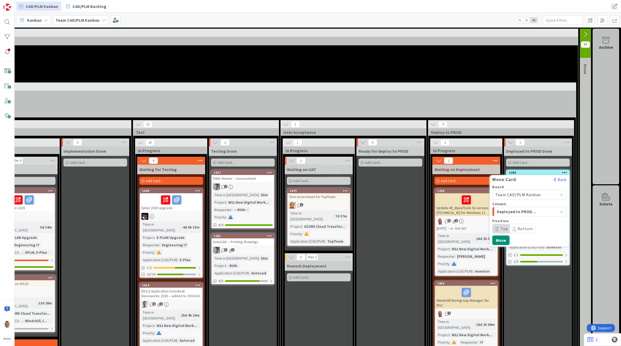
click at [504, 210] on span "Deployed to PROD Done" at bounding box center [517, 212] width 40 height 7
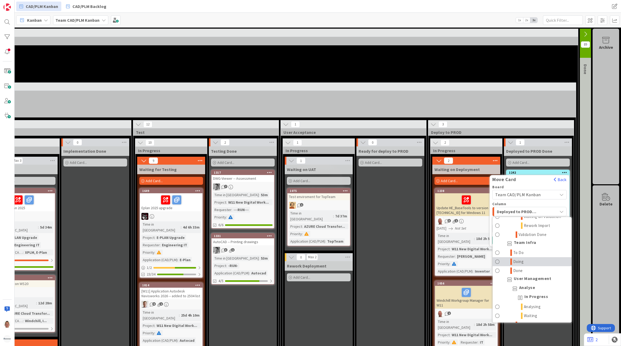
scroll to position [664, 0]
click at [526, 269] on link "To Do" at bounding box center [532, 264] width 79 height 9
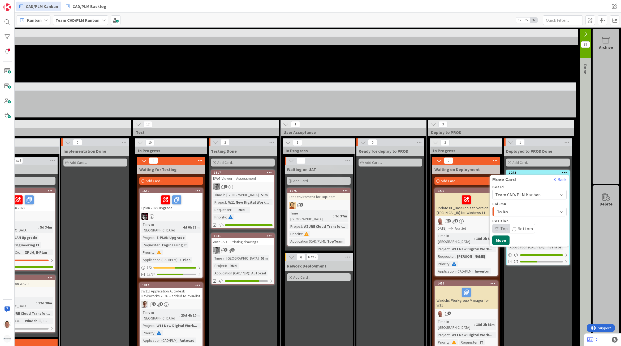
click at [492, 239] on button "Move" at bounding box center [500, 241] width 17 height 10
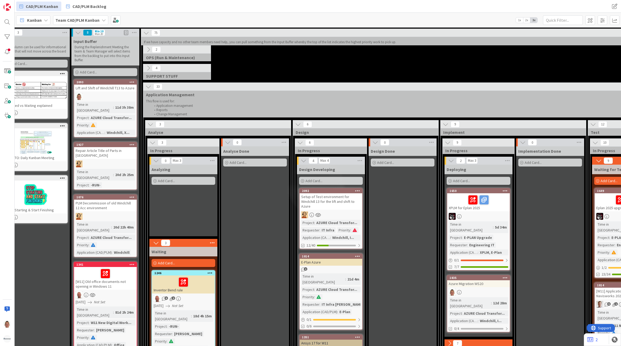
scroll to position [0, 0]
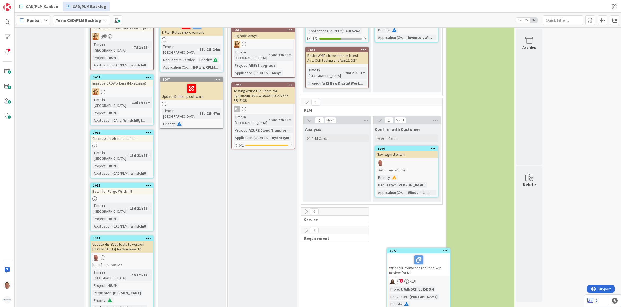
scroll to position [275, 0]
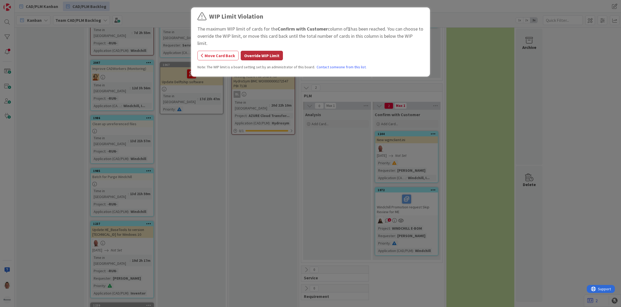
click at [248, 56] on button "Override WIP Limit" at bounding box center [262, 56] width 42 height 10
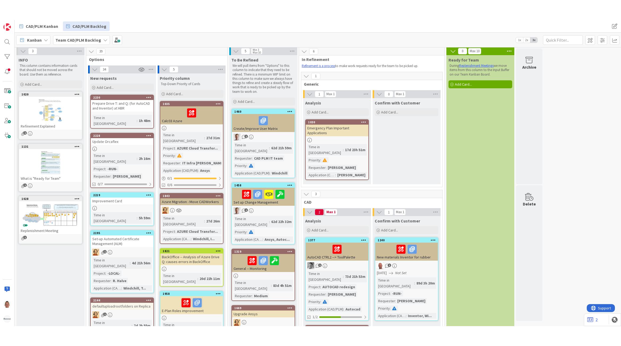
scroll to position [0, 0]
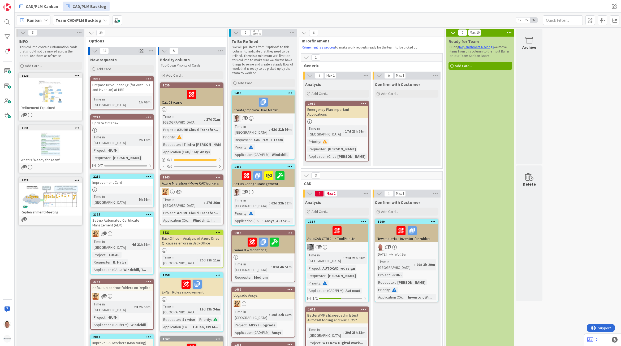
click at [417, 229] on div "1240 New materials Inventor for rubber 1 04/02/2025 Not Set Time in Column : 89…" at bounding box center [407, 261] width 64 height 84
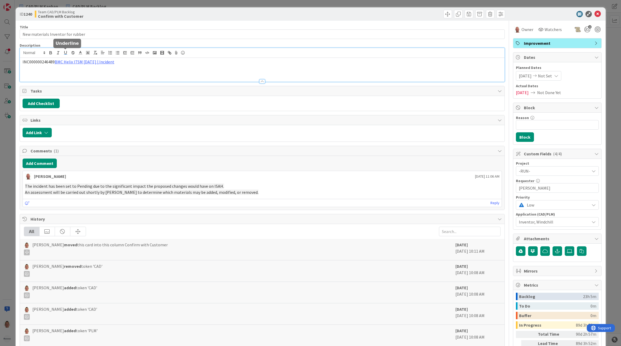
click at [66, 53] on div "INC000000246489 BMC Helix ITSM 23.3.02 | Incident" at bounding box center [262, 65] width 485 height 34
click at [89, 70] on link "https://huisman-smartit.onbmc.com/smartit/app/#/incident/AGGEFRDUJONBTASUD8EDSU…" at bounding box center [78, 72] width 53 height 7
click at [595, 14] on icon at bounding box center [598, 14] width 6 height 6
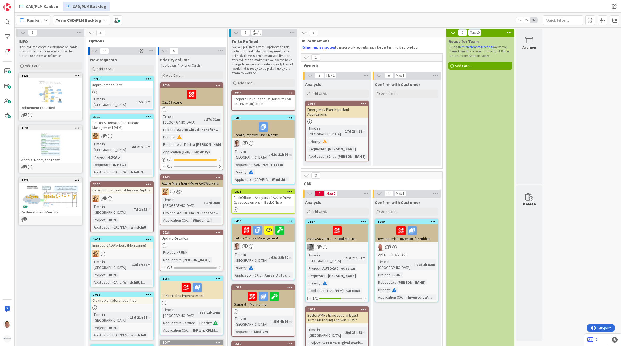
click at [264, 96] on div "Prepare Drive T: and Q: (for AutoCAD and Inventor) at HBR" at bounding box center [263, 102] width 63 height 12
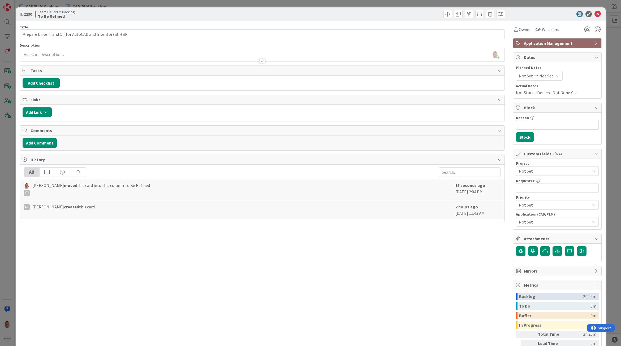
click at [537, 169] on span "Not Set" at bounding box center [553, 171] width 68 height 7
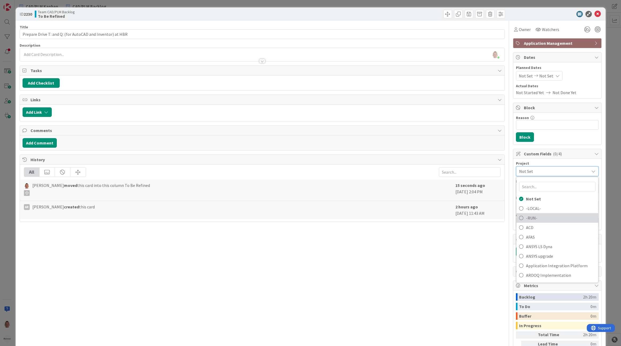
click at [540, 217] on span "-RUN-" at bounding box center [561, 218] width 70 height 8
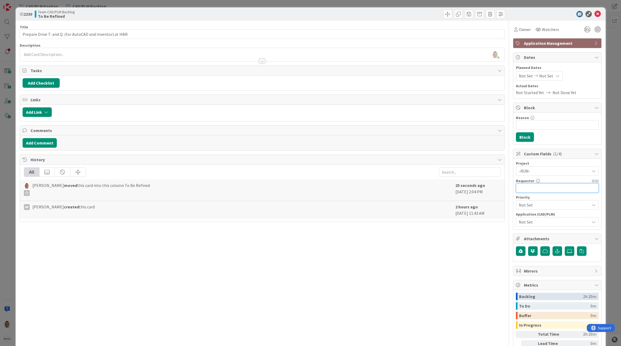
click at [537, 191] on input "text" at bounding box center [557, 188] width 83 height 10
type input "Huisman Organization"
click at [609, 104] on div "ID 2230 Team CAD/PLM Backlog To Be Refined Title 57 / 128 Prepare Drive T: and …" at bounding box center [310, 173] width 621 height 346
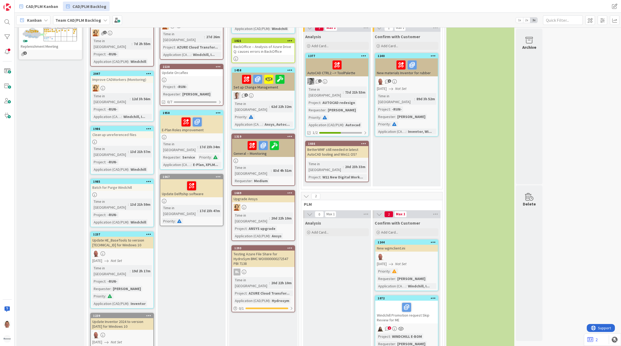
scroll to position [199, 0]
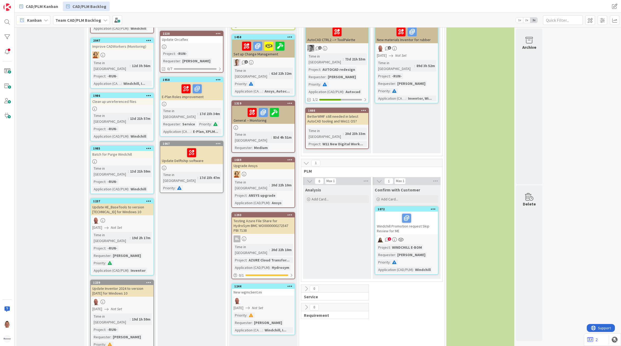
click at [265, 289] on div "New wgmclient.ini" at bounding box center [263, 292] width 63 height 7
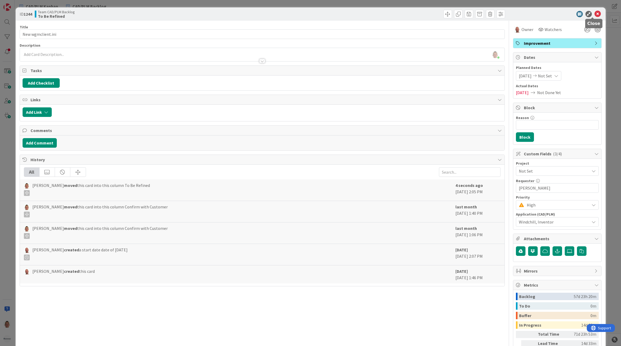
click at [595, 14] on icon at bounding box center [598, 14] width 6 height 6
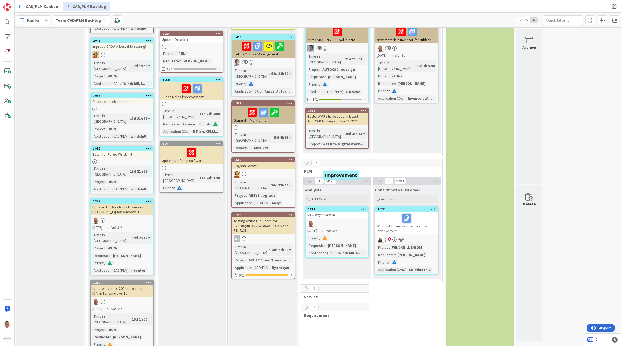
click at [336, 208] on div "1244" at bounding box center [338, 210] width 60 height 4
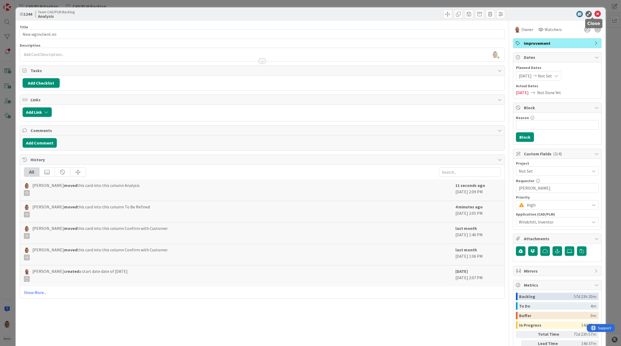
click at [595, 12] on icon at bounding box center [598, 14] width 6 height 6
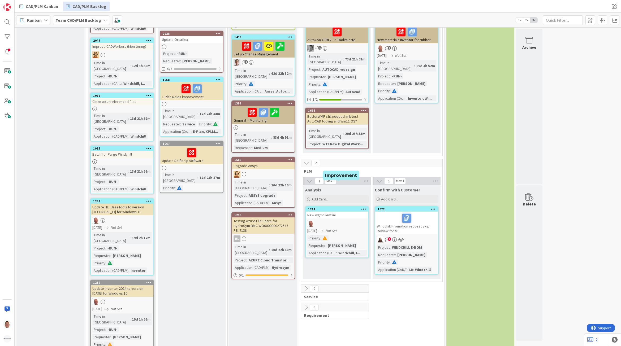
click at [324, 208] on div "1244" at bounding box center [338, 210] width 60 height 4
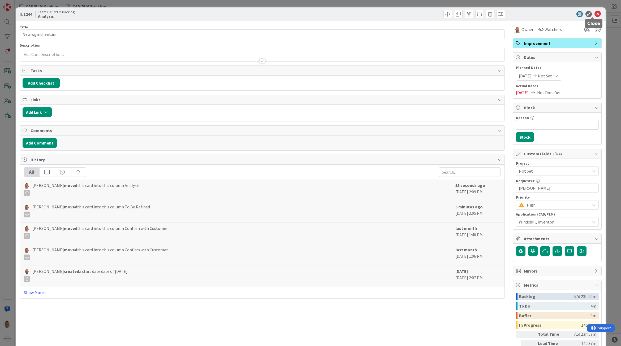
click at [595, 15] on icon at bounding box center [598, 14] width 6 height 6
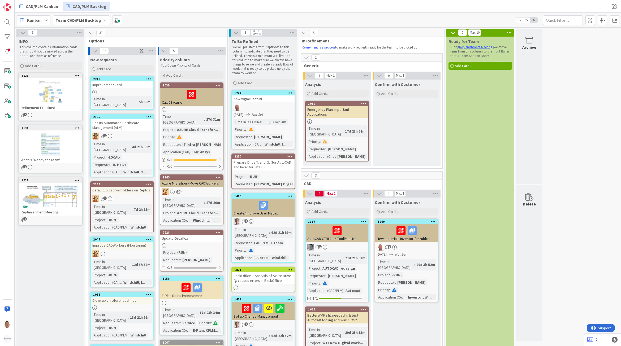
click at [250, 108] on div at bounding box center [263, 107] width 63 height 7
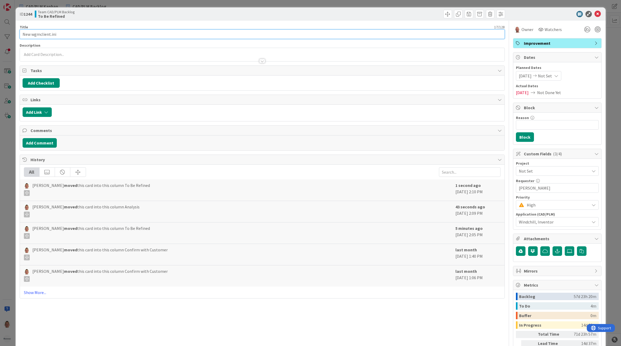
click at [73, 33] on input "New wgmclient.ini" at bounding box center [262, 34] width 485 height 10
type input "[W10]: New wgmclient.ini"
click at [595, 15] on icon at bounding box center [598, 14] width 6 height 6
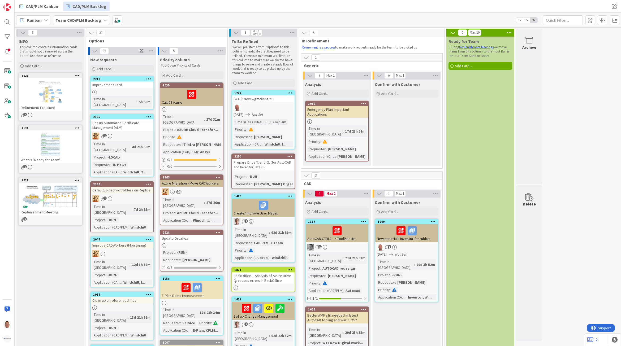
click at [262, 101] on div "[W10]: New wgmclient.ini" at bounding box center [263, 99] width 63 height 7
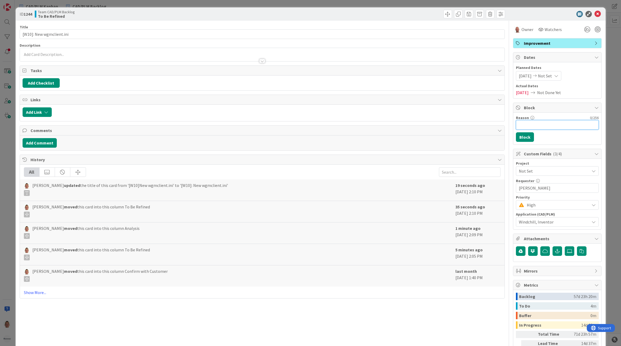
click at [518, 124] on input "Reason" at bounding box center [557, 125] width 83 height 10
drag, startPoint x: 586, startPoint y: 125, endPoint x: 495, endPoint y: 133, distance: 91.4
click at [495, 133] on div "Title 24 / 128 [W10]: New wgmclient.ini Description Thomas Janssen just joined …" at bounding box center [311, 201] width 582 height 360
type input "Due to Package restriction for W10"
click at [524, 137] on button "Block" at bounding box center [525, 137] width 18 height 10
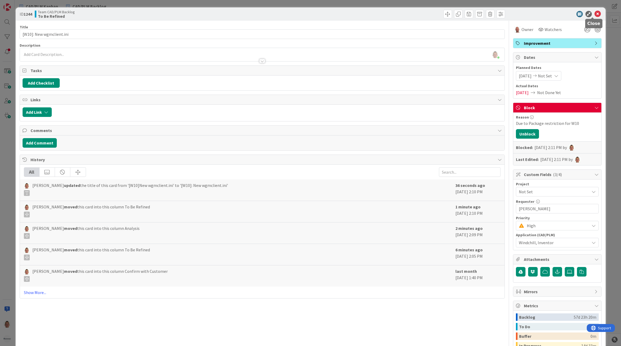
click at [595, 16] on icon at bounding box center [598, 14] width 6 height 6
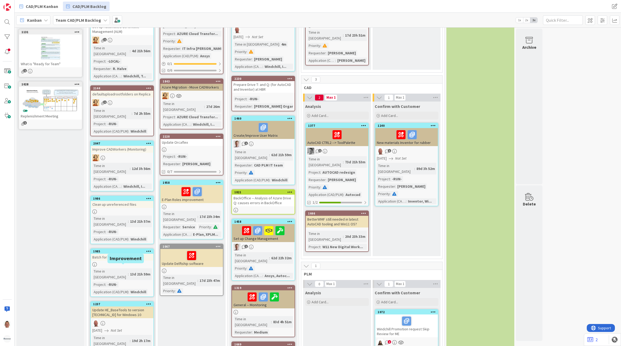
scroll to position [100, 0]
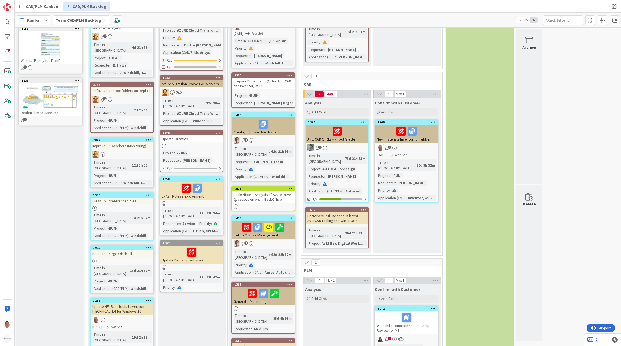
click at [126, 303] on div "Update HE_BaseTools to version [TECHNICAL_ID] for Windows 10" at bounding box center [122, 309] width 63 height 12
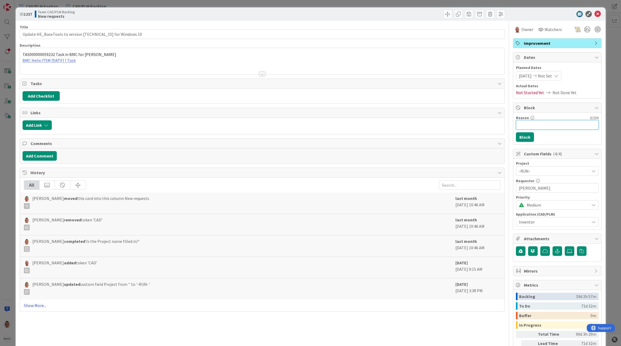
click at [529, 130] on input "Reason" at bounding box center [557, 125] width 83 height 10
paste input "Due to Package restriction for W10"
type input "Due to Package restriction for W10"
click at [524, 139] on button "Block" at bounding box center [525, 137] width 18 height 10
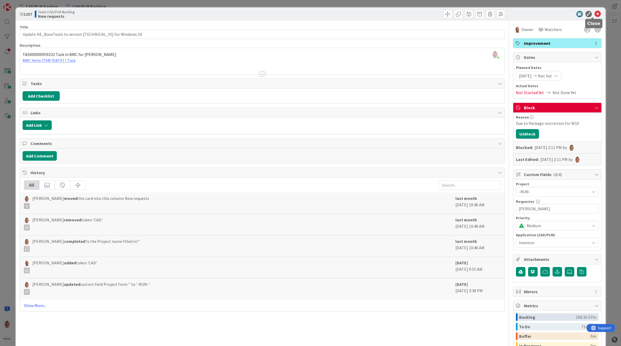
click at [595, 13] on icon at bounding box center [598, 14] width 6 height 6
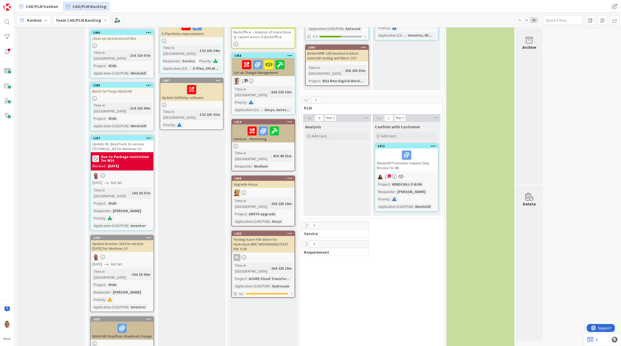
scroll to position [265, 0]
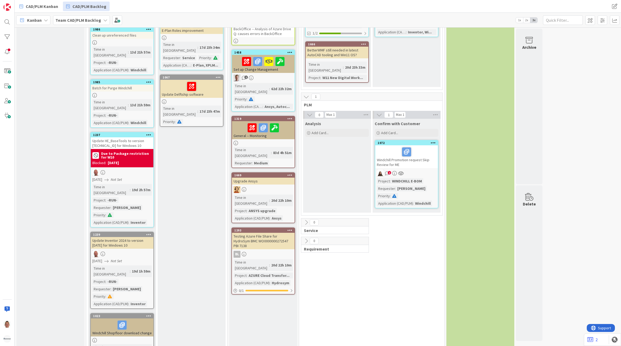
click at [122, 259] on icon "Not Set" at bounding box center [116, 261] width 11 height 5
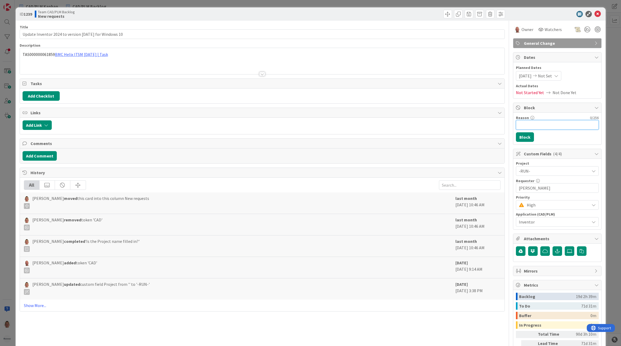
click at [517, 122] on input "Reason" at bounding box center [557, 125] width 83 height 10
paste input "Due to Package restriction for W10"
type input "Due to Package restriction for W10"
click at [521, 137] on button "Block" at bounding box center [525, 137] width 18 height 10
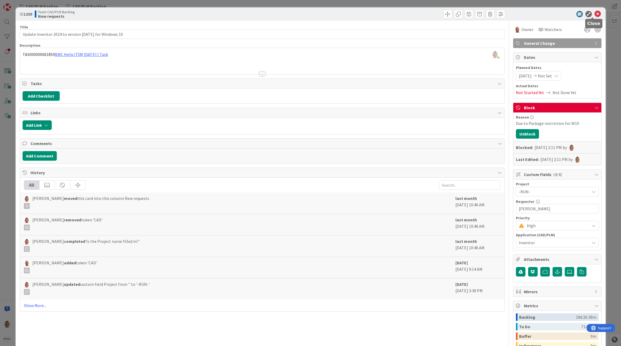
click at [595, 12] on icon at bounding box center [598, 14] width 6 height 6
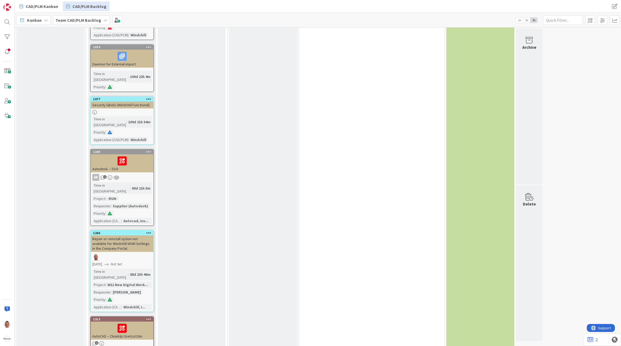
scroll to position [664, 0]
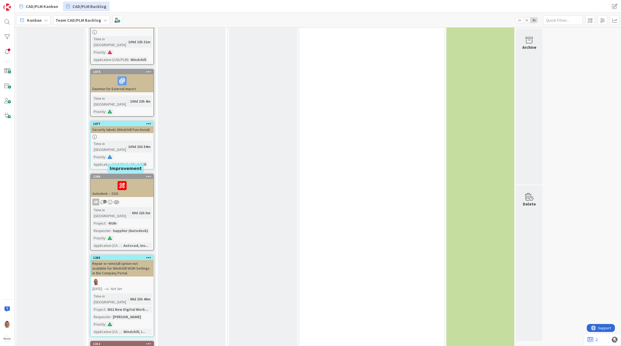
click at [111, 256] on div "1266" at bounding box center [123, 258] width 60 height 4
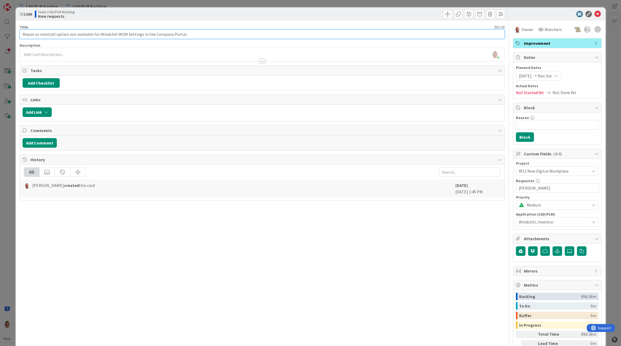
drag, startPoint x: 50, startPoint y: 33, endPoint x: 192, endPoint y: 33, distance: 141.8
click at [192, 33] on input "Repair or reinstall option not available for Windchill WGM Settings in the Comp…" at bounding box center [262, 34] width 485 height 10
click at [191, 35] on input "Repair or reinstall option not available for Windchill WGM Settings in the Comp…" at bounding box center [262, 34] width 485 height 10
click at [595, 12] on icon at bounding box center [598, 14] width 6 height 6
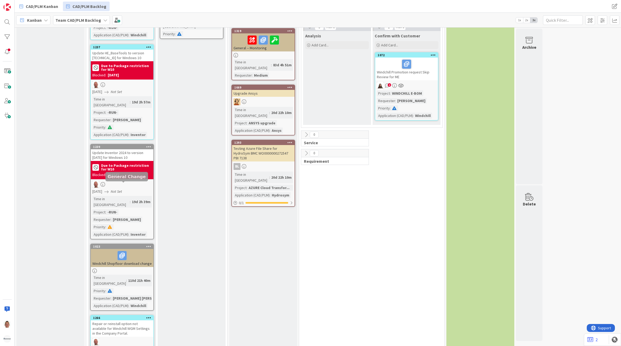
scroll to position [365, 0]
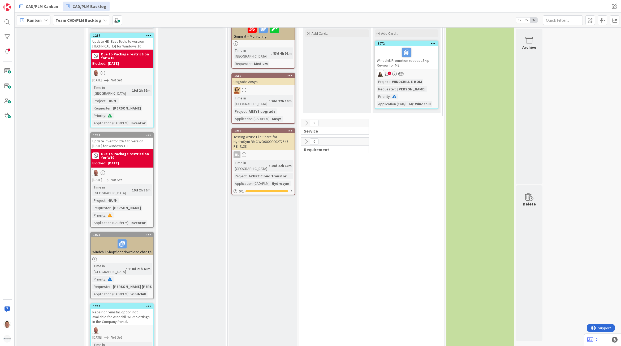
click at [117, 306] on div "Repair or reinstall option not available for Windchill WGM Settings in the Comp…" at bounding box center [122, 317] width 63 height 16
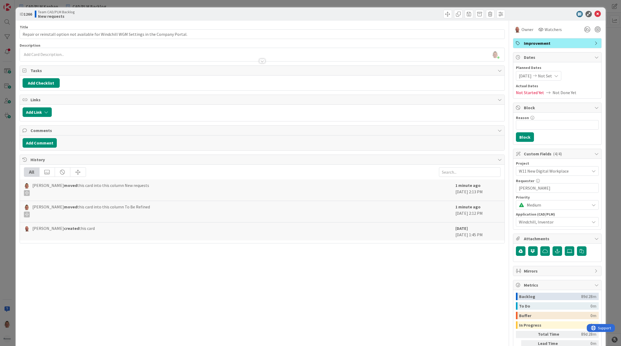
click at [12, 229] on div "ID 1266 Team CAD/PLM Backlog New requests Title 90 / 128 Repair or reinstall op…" at bounding box center [310, 173] width 621 height 346
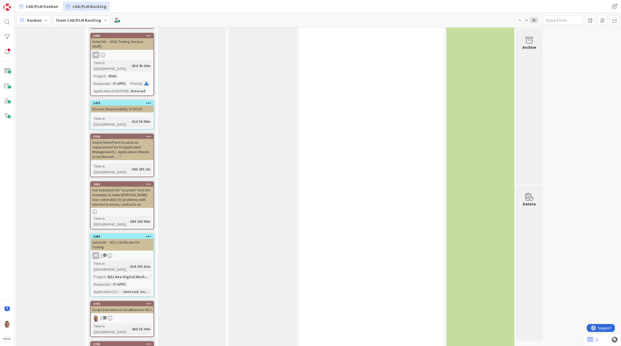
scroll to position [1049, 0]
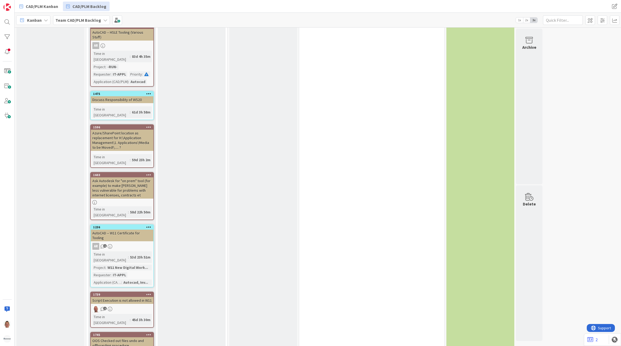
scroll to position [1016, 0]
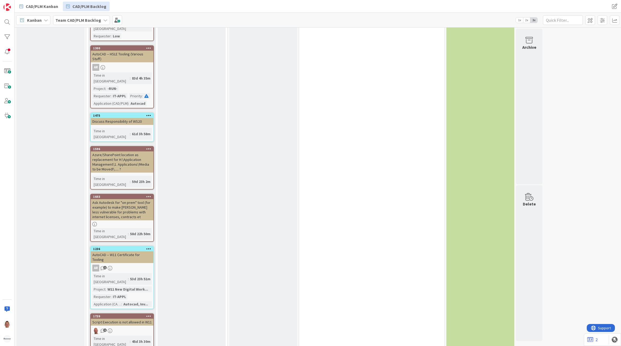
click at [136, 306] on div "1739 Script Execution is not allowed in W11 2 Time in Column : 45d 3h 30m" at bounding box center [122, 332] width 64 height 36
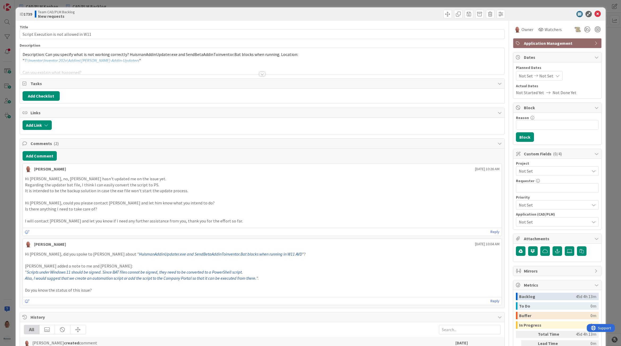
click at [70, 70] on div at bounding box center [262, 68] width 485 height 14
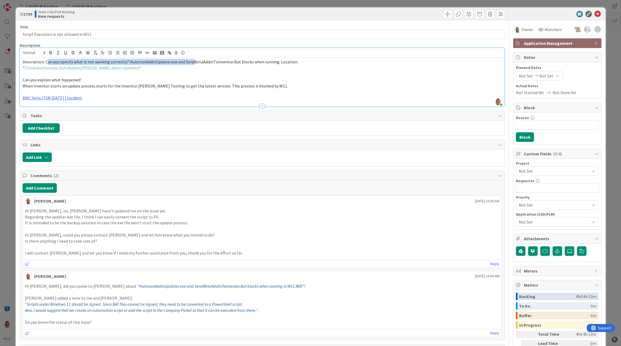
drag, startPoint x: 47, startPoint y: 62, endPoint x: 192, endPoint y: 63, distance: 145.0
click at [192, 63] on span "Description: Can you specify what is not working correctly? HuismanAddinUpdater…" at bounding box center [161, 61] width 276 height 5
click at [595, 13] on icon at bounding box center [598, 14] width 6 height 6
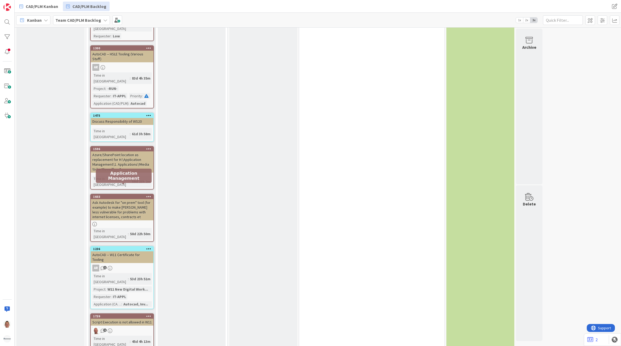
click at [126, 306] on div "Script Execution is not allowed in W11" at bounding box center [122, 322] width 63 height 7
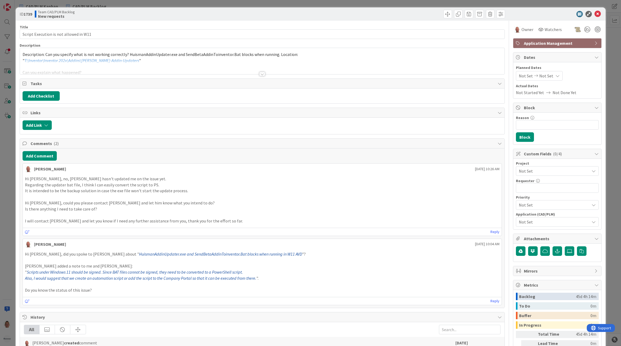
click at [84, 60] on em "T:\Inventor\Inventor 202x\Addins\Huisman-Addin-Updaters" at bounding box center [81, 60] width 115 height 5
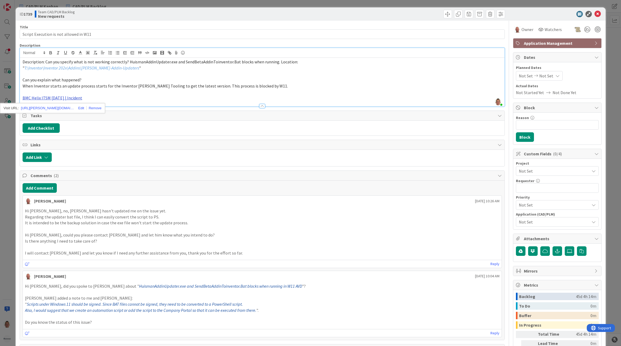
click at [50, 100] on link "BMC Helix ITSM 23.3.02 | Incident" at bounding box center [53, 97] width 60 height 5
click at [49, 107] on link "https://huisman-smartit.onbmc.com/smartit/app/#/incident/AGGEFRDUJONBTASYPPD1SY…" at bounding box center [47, 108] width 53 height 7
click at [595, 15] on icon at bounding box center [598, 14] width 6 height 6
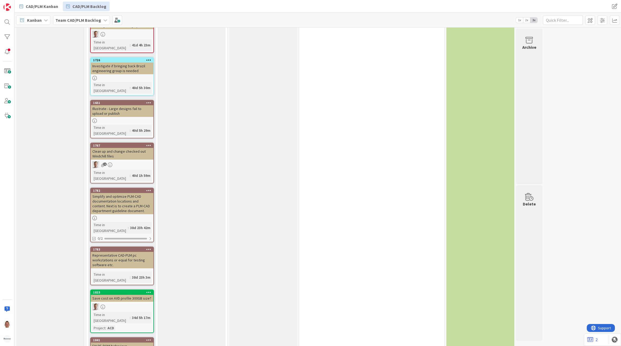
scroll to position [1359, 0]
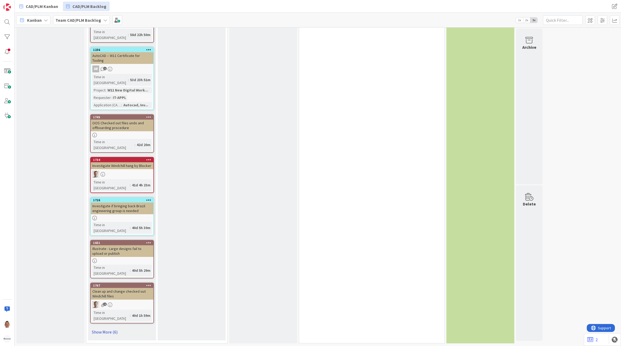
scroll to position [1054, 0]
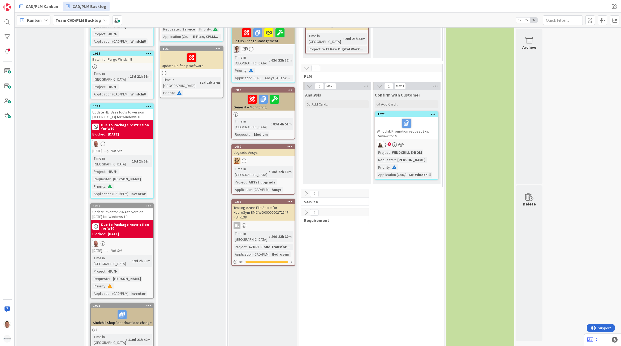
scroll to position [0, 0]
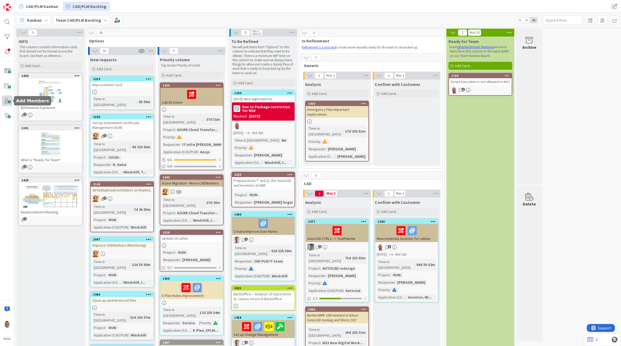
click at [6, 100] on span at bounding box center [7, 101] width 11 height 11
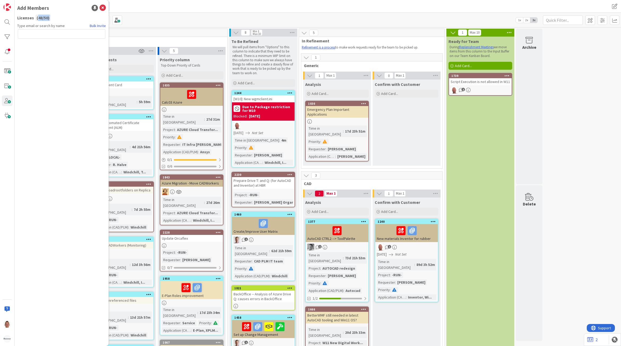
drag, startPoint x: 38, startPoint y: 18, endPoint x: 49, endPoint y: 19, distance: 11.7
click at [49, 19] on div "( 48 / 50 )" at bounding box center [43, 18] width 15 height 6
click at [100, 9] on icon at bounding box center [103, 8] width 6 height 6
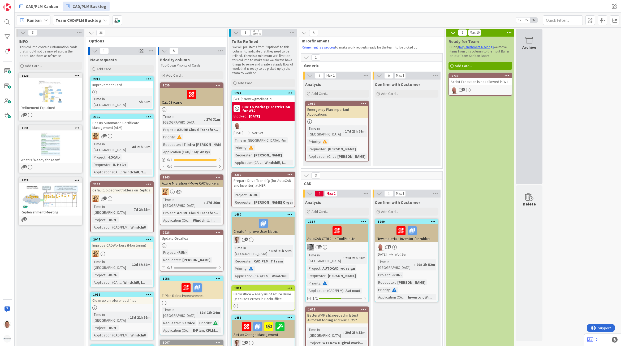
click at [531, 44] on div "Archive" at bounding box center [529, 47] width 14 height 6
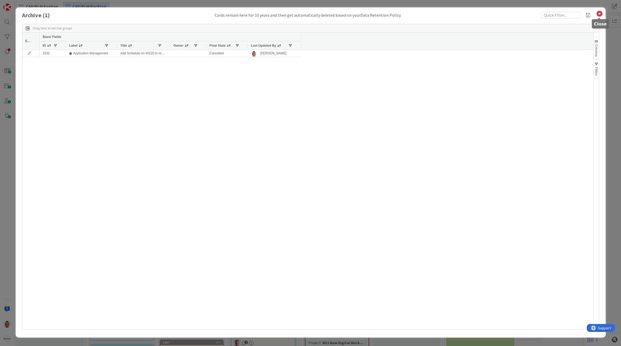
click at [598, 11] on icon at bounding box center [599, 13] width 7 height 7
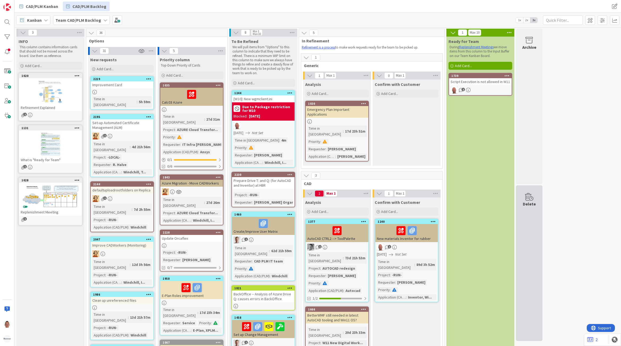
click at [535, 200] on icon at bounding box center [529, 197] width 20 height 7
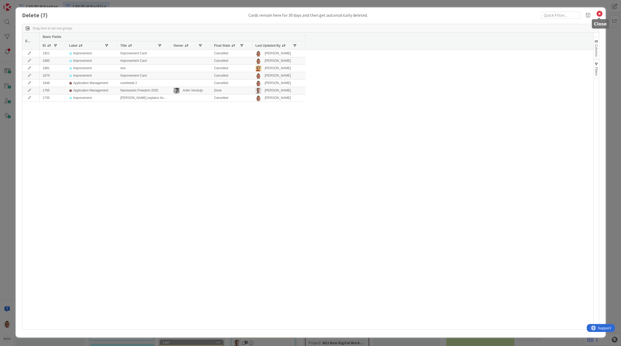
click at [599, 11] on icon at bounding box center [599, 13] width 7 height 7
